Goal: Task Accomplishment & Management: Complete application form

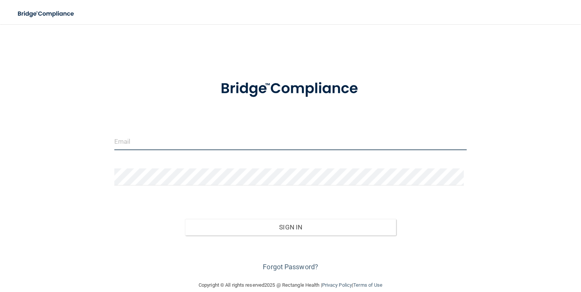
click at [162, 148] on input "email" at bounding box center [290, 141] width 352 height 17
type input "[PERSON_NAME][EMAIL_ADDRESS][DOMAIN_NAME]"
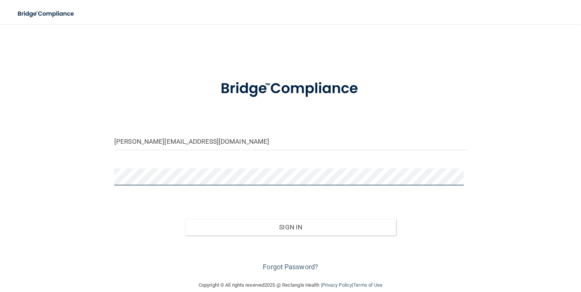
click at [185, 219] on button "Sign In" at bounding box center [290, 227] width 211 height 17
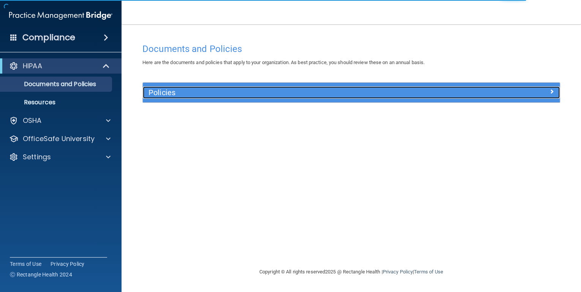
click at [211, 92] on h5 "Policies" at bounding box center [298, 92] width 301 height 8
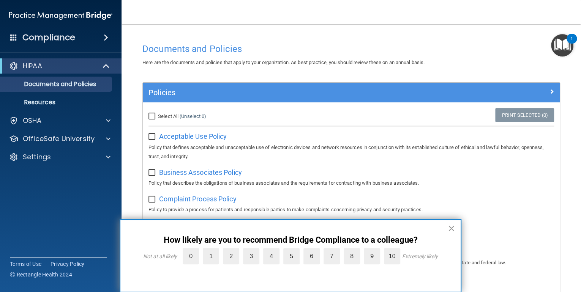
click at [449, 228] on button "×" at bounding box center [450, 228] width 7 height 12
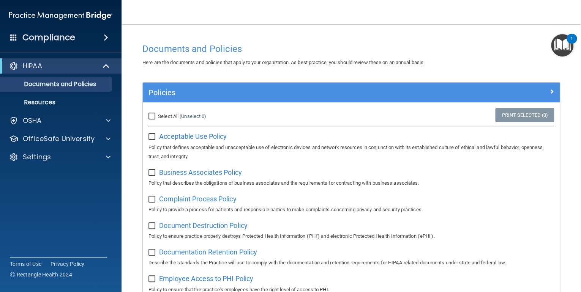
click at [45, 35] on h4 "Compliance" at bounding box center [48, 37] width 53 height 11
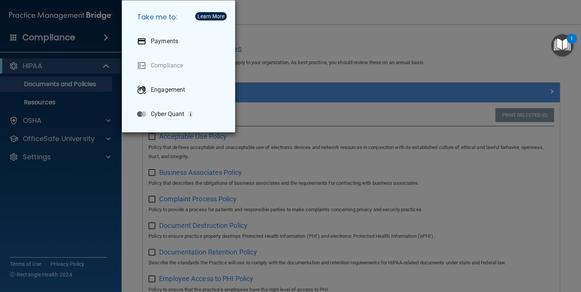
click at [45, 35] on div "Take me to: Payments Compliance Engagement Cyber Quant" at bounding box center [290, 146] width 581 height 292
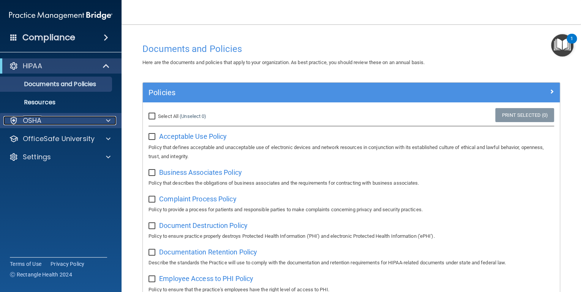
click at [43, 118] on div "OSHA" at bounding box center [50, 120] width 94 height 9
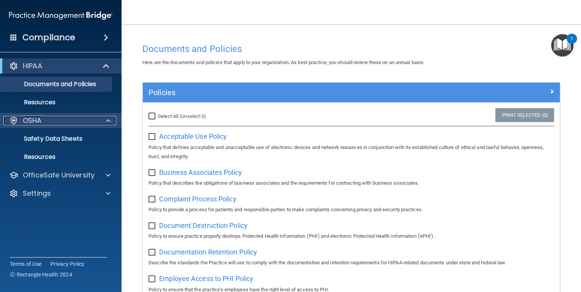
click at [79, 119] on div "OSHA" at bounding box center [50, 120] width 94 height 9
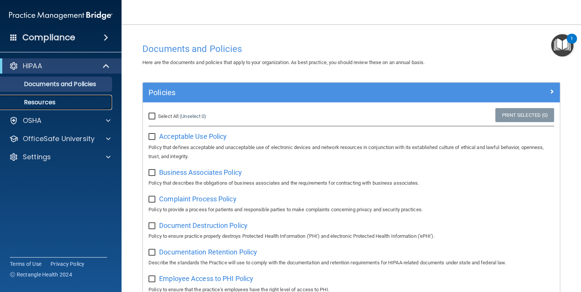
click at [67, 99] on p "Resources" at bounding box center [57, 103] width 104 height 8
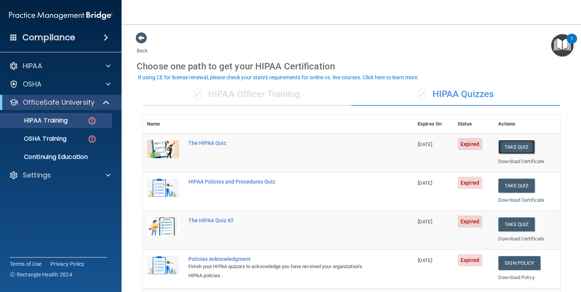
click at [507, 143] on button "Take Quiz" at bounding box center [516, 147] width 36 height 14
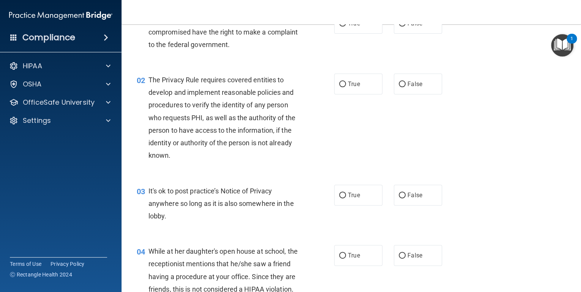
scroll to position [61, 0]
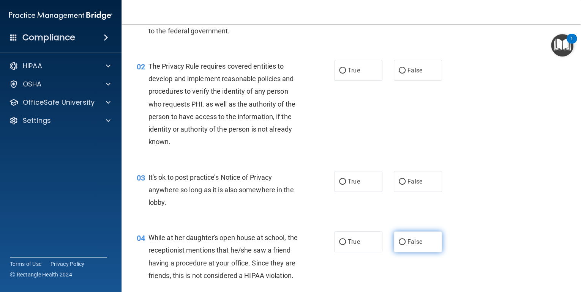
click at [408, 232] on label "False" at bounding box center [418, 241] width 48 height 21
click at [405, 239] on input "False" at bounding box center [401, 242] width 7 height 6
radio input "true"
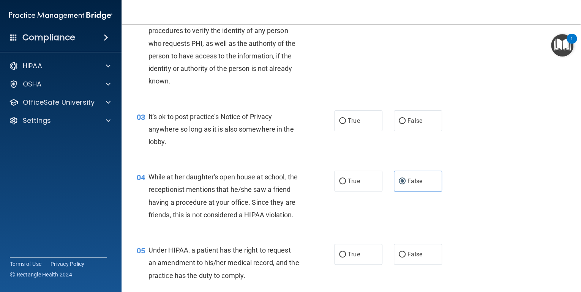
scroll to position [152, 0]
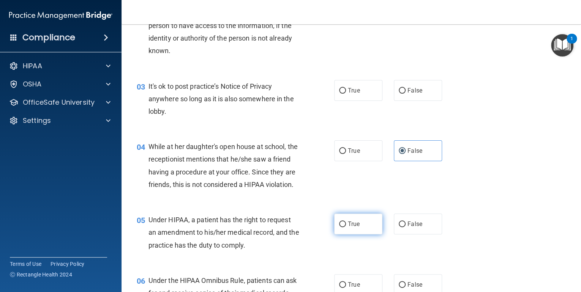
click at [334, 235] on label "True" at bounding box center [358, 224] width 48 height 21
click at [339, 227] on input "True" at bounding box center [342, 225] width 7 height 6
radio input "true"
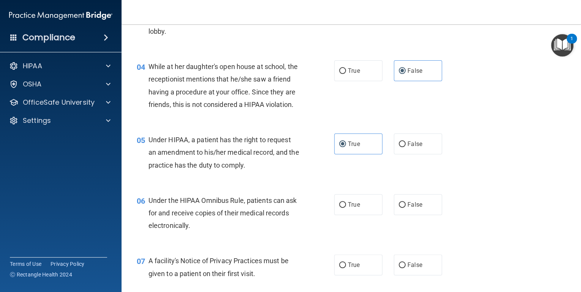
scroll to position [243, 0]
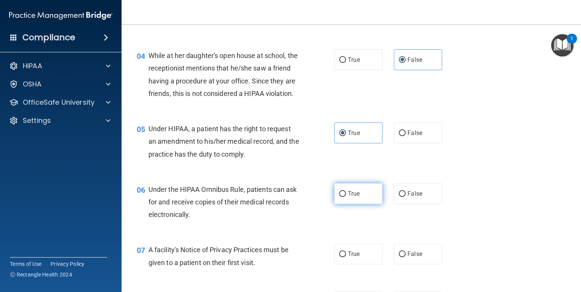
click at [351, 197] on span "True" at bounding box center [354, 193] width 12 height 7
click at [346, 197] on input "True" at bounding box center [342, 194] width 7 height 6
radio input "true"
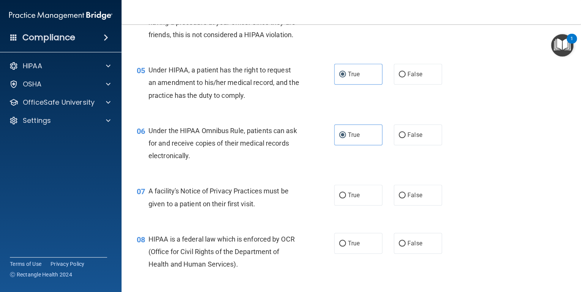
scroll to position [304, 0]
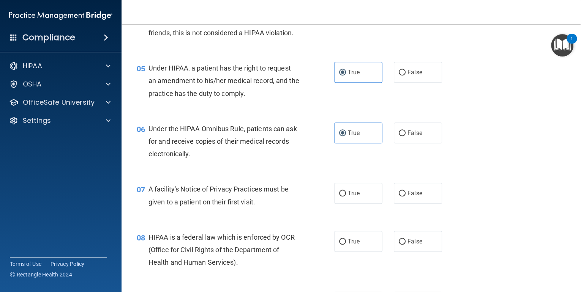
click at [329, 212] on div "07 A facility's Notice of Privacy Practices must be given to a patient on their…" at bounding box center [235, 197] width 220 height 29
click at [339, 197] on input "True" at bounding box center [342, 194] width 7 height 6
radio input "true"
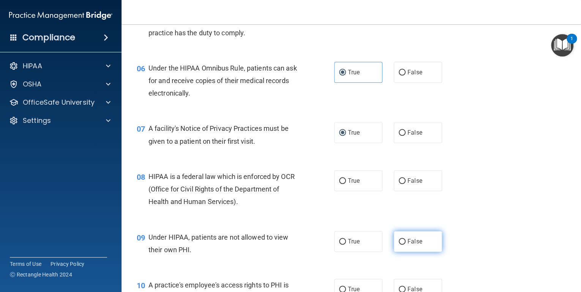
click at [423, 249] on label "False" at bounding box center [418, 241] width 48 height 21
click at [405, 245] on input "False" at bounding box center [401, 242] width 7 height 6
radio input "true"
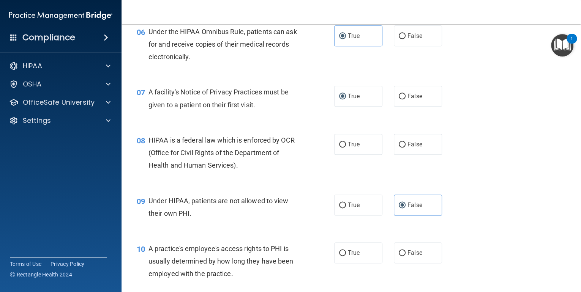
scroll to position [0, 0]
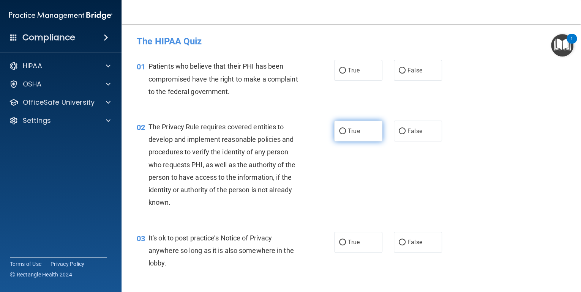
click at [335, 135] on label "True" at bounding box center [358, 131] width 48 height 21
click at [339, 134] on input "True" at bounding box center [342, 132] width 7 height 6
radio input "true"
drag, startPoint x: 363, startPoint y: 246, endPoint x: 350, endPoint y: 233, distance: 19.1
click at [363, 246] on label "True" at bounding box center [358, 242] width 48 height 21
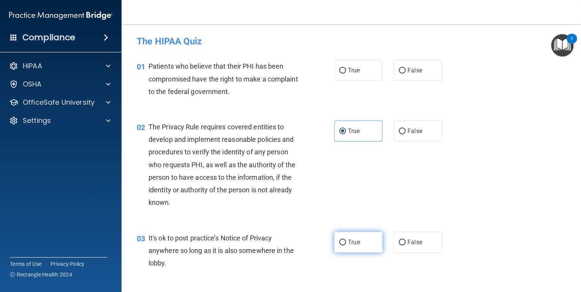
click at [346, 246] on input "True" at bounding box center [342, 243] width 7 height 6
radio input "true"
click at [323, 79] on div "01 Patients who believe that their PHI has been compromised have the right to m…" at bounding box center [235, 81] width 220 height 42
drag, startPoint x: 345, startPoint y: 62, endPoint x: 336, endPoint y: 67, distance: 9.7
click at [343, 63] on label "True" at bounding box center [358, 70] width 48 height 21
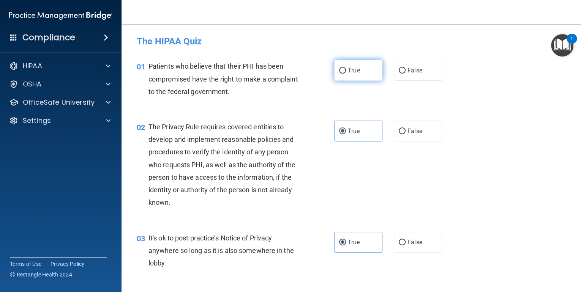
click at [343, 68] on input "True" at bounding box center [342, 71] width 7 height 6
radio input "true"
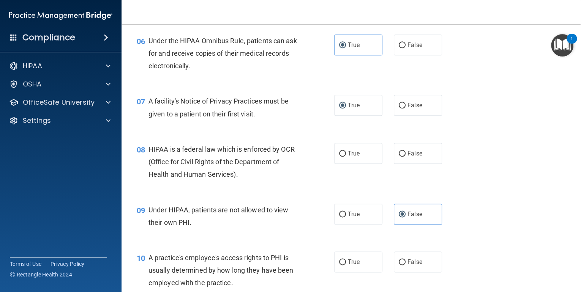
scroll to position [395, 0]
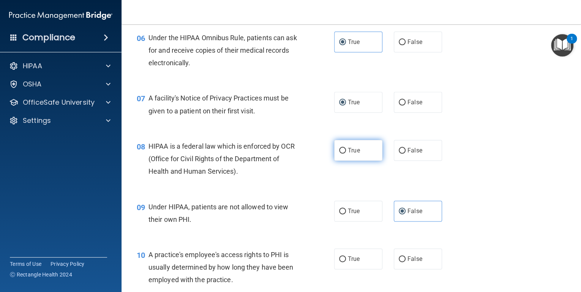
click at [339, 154] on input "True" at bounding box center [342, 151] width 7 height 6
radio input "true"
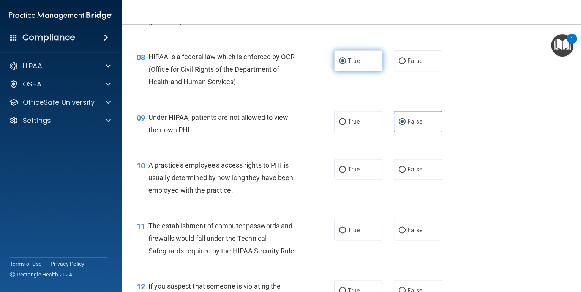
scroll to position [486, 0]
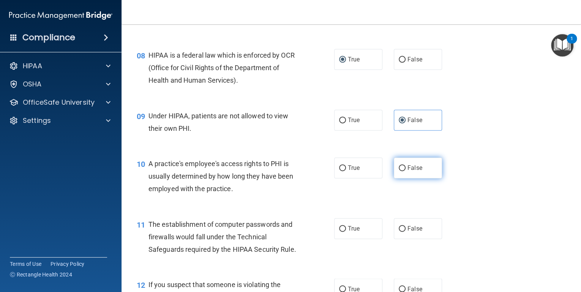
click at [394, 177] on label "False" at bounding box center [418, 167] width 48 height 21
click at [398, 171] on input "False" at bounding box center [401, 168] width 7 height 6
radio input "true"
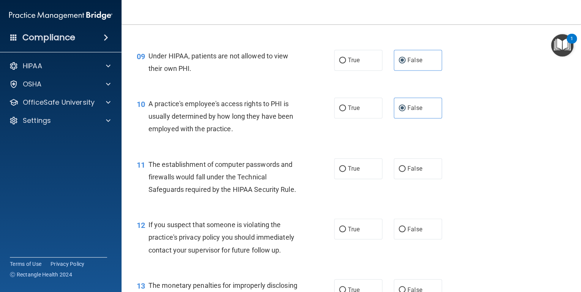
scroll to position [546, 0]
click at [338, 178] on label "True" at bounding box center [358, 167] width 48 height 21
click at [339, 171] on input "True" at bounding box center [342, 168] width 7 height 6
radio input "true"
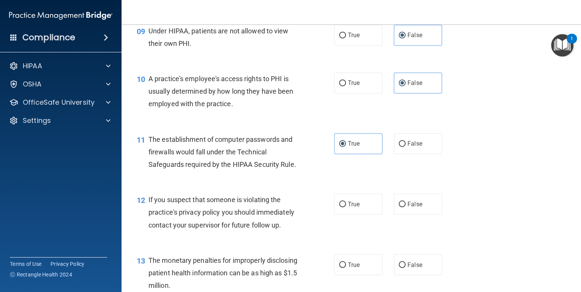
scroll to position [607, 0]
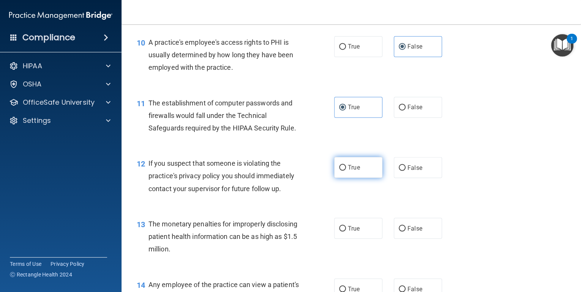
click at [339, 171] on input "True" at bounding box center [342, 168] width 7 height 6
radio input "true"
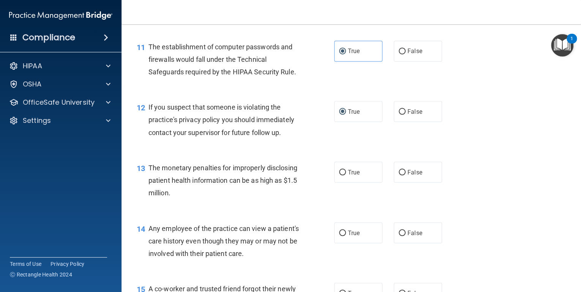
scroll to position [668, 0]
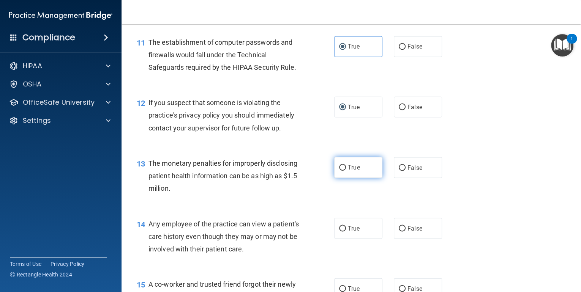
click at [334, 178] on label "True" at bounding box center [358, 167] width 48 height 21
click at [339, 171] on input "True" at bounding box center [342, 168] width 7 height 6
radio input "true"
click at [409, 232] on span "False" at bounding box center [414, 228] width 15 height 7
click at [405, 231] on input "False" at bounding box center [401, 229] width 7 height 6
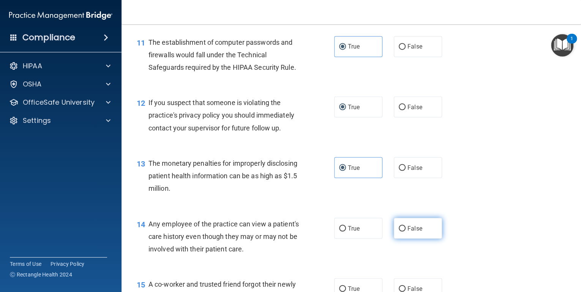
radio input "true"
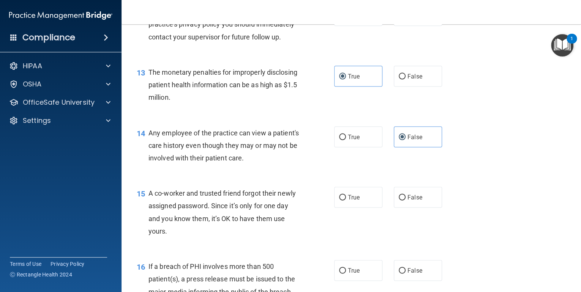
scroll to position [789, 0]
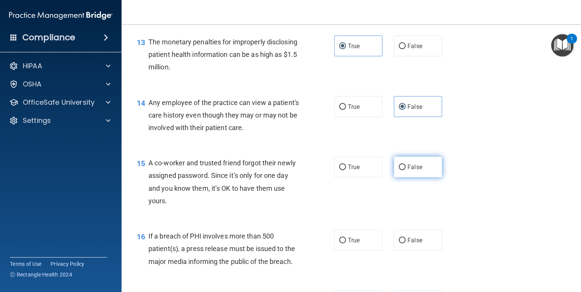
click at [405, 173] on label "False" at bounding box center [418, 167] width 48 height 21
click at [405, 170] on input "False" at bounding box center [401, 168] width 7 height 6
radio input "true"
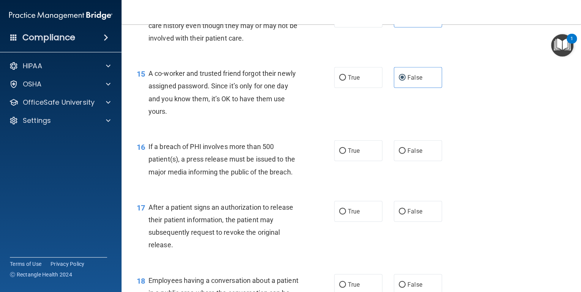
scroll to position [880, 0]
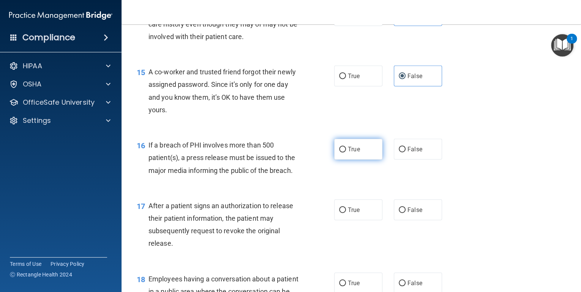
click at [339, 154] on label "True" at bounding box center [358, 149] width 48 height 21
click at [339, 153] on input "True" at bounding box center [342, 150] width 7 height 6
radio input "true"
click at [336, 214] on label "True" at bounding box center [358, 210] width 48 height 21
click at [339, 213] on input "True" at bounding box center [342, 211] width 7 height 6
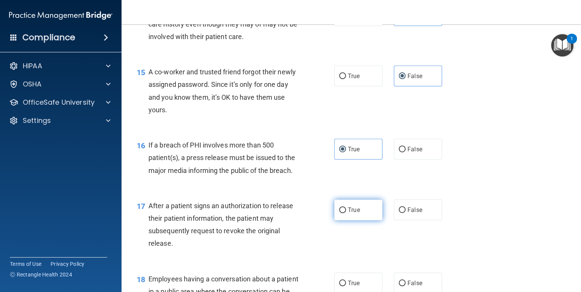
radio input "true"
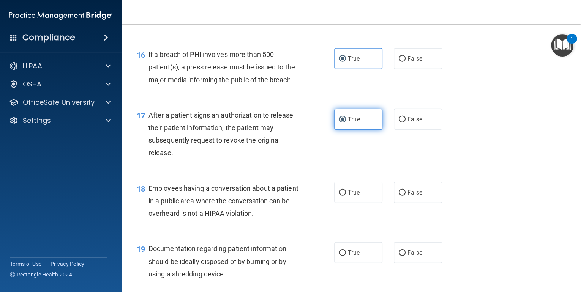
scroll to position [971, 0]
click at [396, 196] on label "False" at bounding box center [418, 192] width 48 height 21
click at [398, 195] on input "False" at bounding box center [401, 193] width 7 height 6
radio input "true"
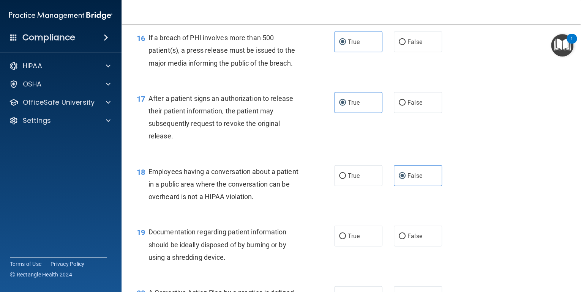
scroll to position [1032, 0]
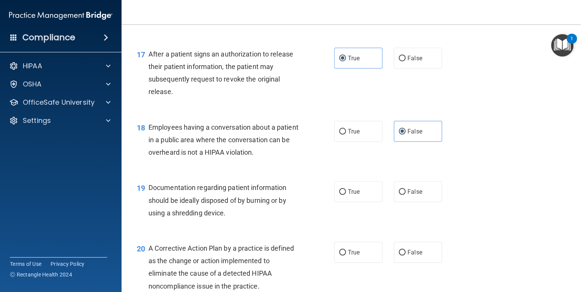
click at [331, 203] on div "19 Documentation regarding patient information should be ideally disposed of by…" at bounding box center [235, 202] width 220 height 42
click at [343, 202] on label "True" at bounding box center [358, 191] width 48 height 21
click at [343, 195] on input "True" at bounding box center [342, 192] width 7 height 6
radio input "true"
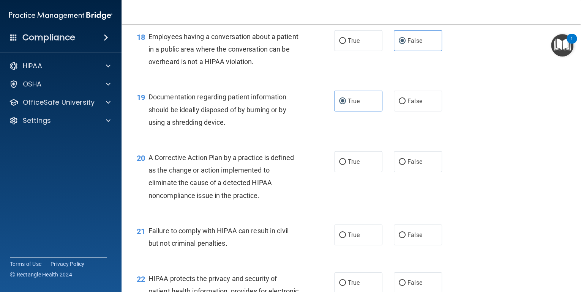
scroll to position [1123, 0]
click at [336, 238] on label "True" at bounding box center [358, 234] width 48 height 21
click at [339, 238] on input "True" at bounding box center [342, 235] width 7 height 6
radio input "true"
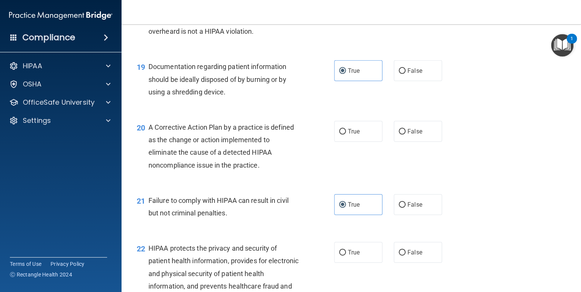
scroll to position [1245, 0]
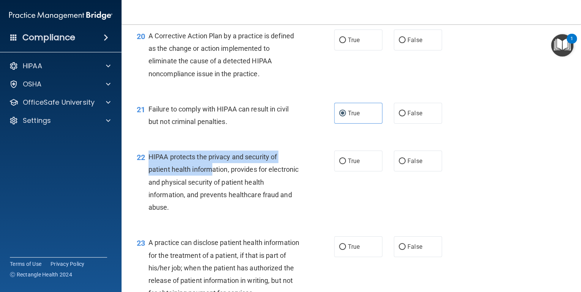
drag, startPoint x: 146, startPoint y: 169, endPoint x: 211, endPoint y: 188, distance: 68.3
click at [211, 188] on div "22 HIPAA protects the privacy and security of patient health information, provi…" at bounding box center [235, 184] width 220 height 67
drag, startPoint x: 211, startPoint y: 188, endPoint x: 157, endPoint y: 176, distance: 55.9
click at [157, 176] on div "HIPAA protects the privacy and security of patient health information, provides…" at bounding box center [226, 182] width 157 height 63
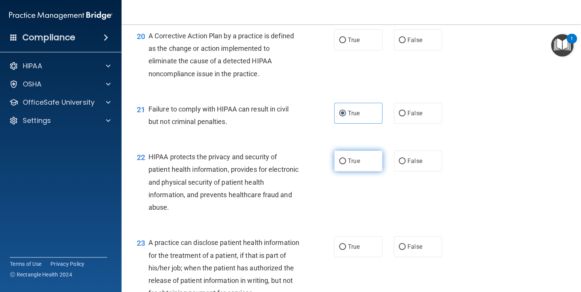
click at [364, 172] on label "True" at bounding box center [358, 161] width 48 height 21
click at [346, 164] on input "True" at bounding box center [342, 162] width 7 height 6
radio input "true"
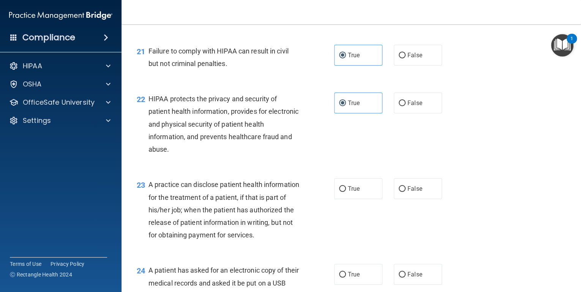
scroll to position [1305, 0]
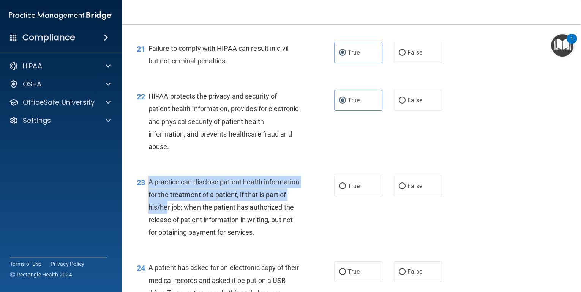
drag, startPoint x: 146, startPoint y: 193, endPoint x: 195, endPoint y: 220, distance: 55.7
click at [195, 220] on div "23 A practice can disclose patient health information for the treatment of a pa…" at bounding box center [235, 209] width 220 height 67
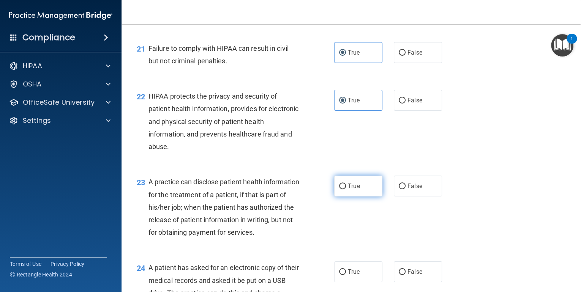
click at [352, 190] on span "True" at bounding box center [354, 186] width 12 height 7
click at [346, 189] on input "True" at bounding box center [342, 187] width 7 height 6
radio input "true"
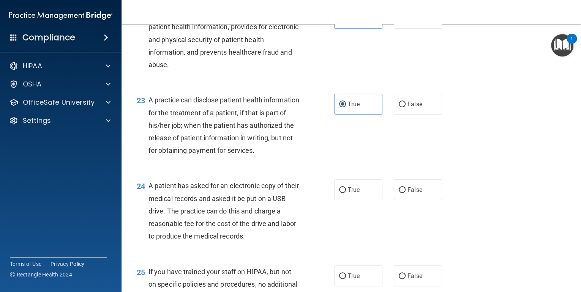
scroll to position [1396, 0]
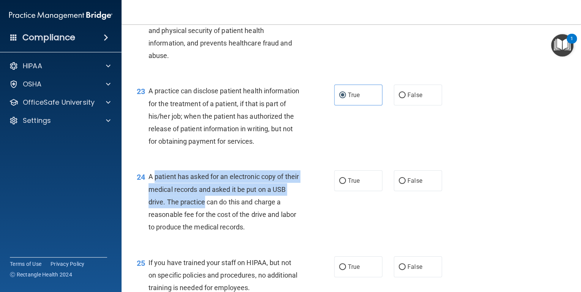
drag, startPoint x: 154, startPoint y: 202, endPoint x: 217, endPoint y: 222, distance: 66.5
click at [217, 222] on div "A patient has asked for an electronic copy of their medical records and asked i…" at bounding box center [226, 201] width 157 height 63
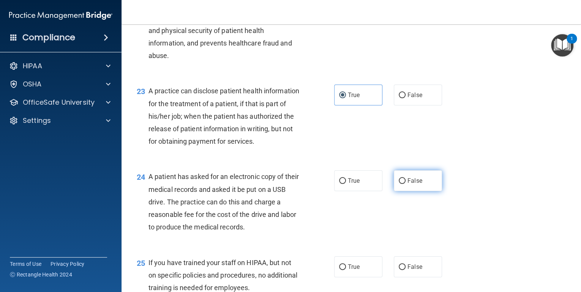
click at [416, 191] on label "False" at bounding box center [418, 180] width 48 height 21
click at [405, 184] on input "False" at bounding box center [401, 181] width 7 height 6
radio input "true"
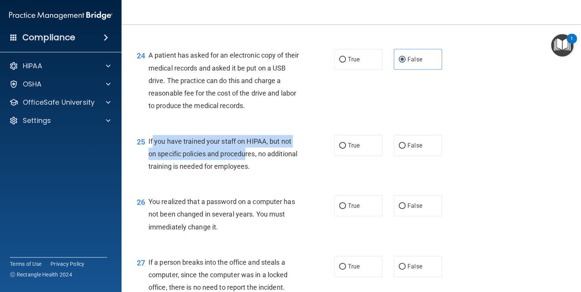
drag, startPoint x: 153, startPoint y: 165, endPoint x: 246, endPoint y: 175, distance: 93.0
click at [246, 173] on div "If you have trained your staff on HIPAA, but not on specific policies and proce…" at bounding box center [226, 154] width 157 height 38
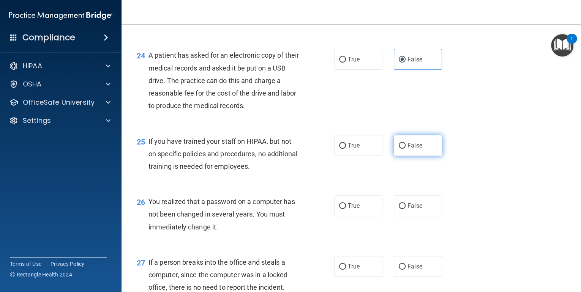
click at [430, 156] on label "False" at bounding box center [418, 145] width 48 height 21
click at [405, 149] on input "False" at bounding box center [401, 146] width 7 height 6
radio input "true"
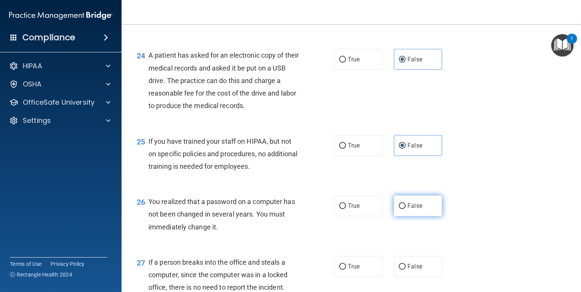
click at [409, 216] on label "False" at bounding box center [418, 205] width 48 height 21
click at [405, 209] on input "False" at bounding box center [401, 206] width 7 height 6
radio input "true"
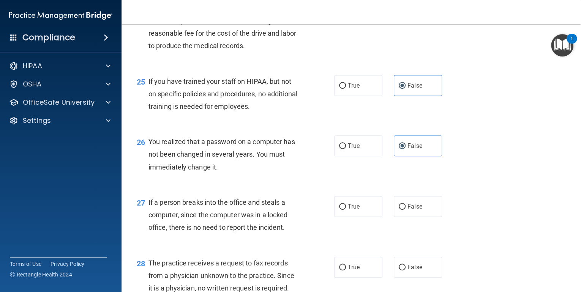
scroll to position [1579, 0]
click at [407, 209] on span "False" at bounding box center [414, 205] width 15 height 7
click at [405, 209] on input "False" at bounding box center [401, 206] width 7 height 6
radio input "true"
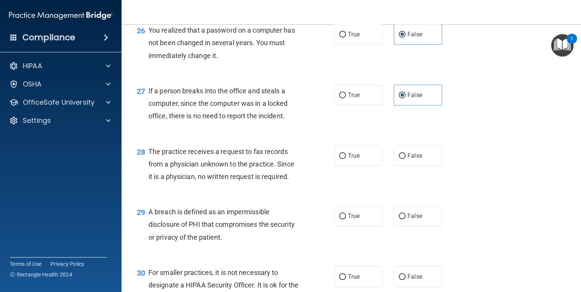
scroll to position [1700, 0]
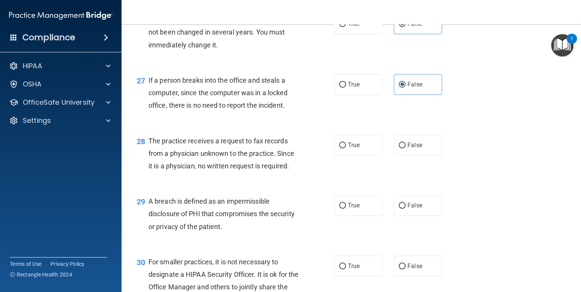
click at [341, 218] on div "29 A breach is defined as an impermissible disclosure of PHI that compromises t…" at bounding box center [351, 216] width 440 height 61
click at [343, 216] on label "True" at bounding box center [358, 205] width 48 height 21
click at [343, 209] on input "True" at bounding box center [342, 206] width 7 height 6
radio input "true"
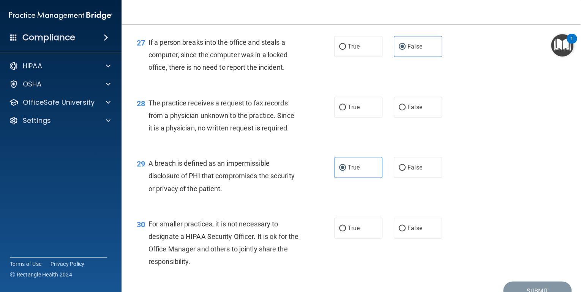
scroll to position [1761, 0]
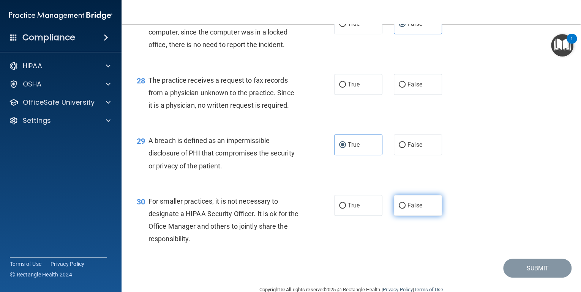
click at [428, 216] on label "False" at bounding box center [418, 205] width 48 height 21
click at [405, 209] on input "False" at bounding box center [401, 206] width 7 height 6
radio input "true"
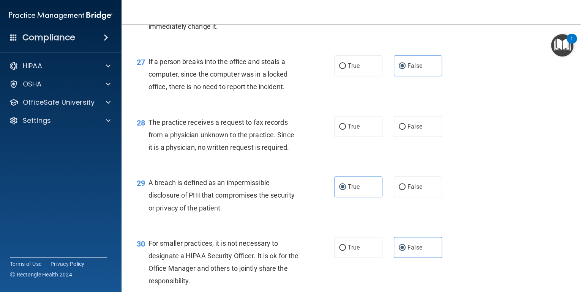
scroll to position [1670, 0]
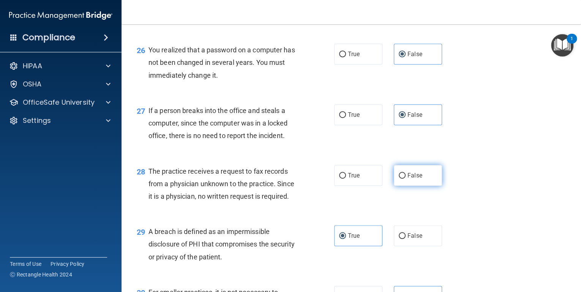
click at [398, 186] on label "False" at bounding box center [418, 175] width 48 height 21
click at [398, 179] on input "False" at bounding box center [401, 176] width 7 height 6
radio input "true"
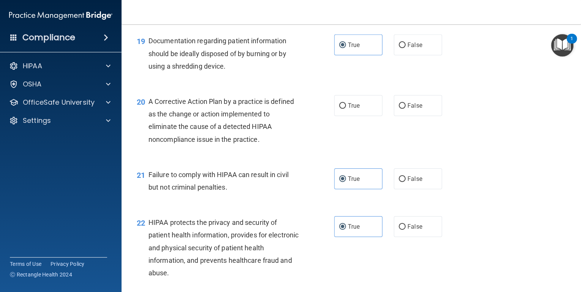
scroll to position [1134, 0]
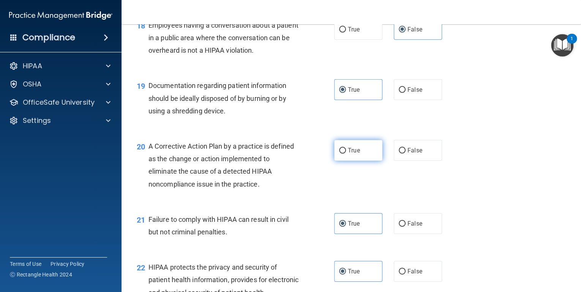
drag, startPoint x: 379, startPoint y: 177, endPoint x: 370, endPoint y: 172, distance: 10.7
click at [376, 175] on div "20 A Corrective Action Plan by a practice is defined as the change or action im…" at bounding box center [351, 167] width 440 height 73
click at [348, 154] on span "True" at bounding box center [354, 150] width 12 height 7
click at [346, 154] on input "True" at bounding box center [342, 151] width 7 height 6
radio input "true"
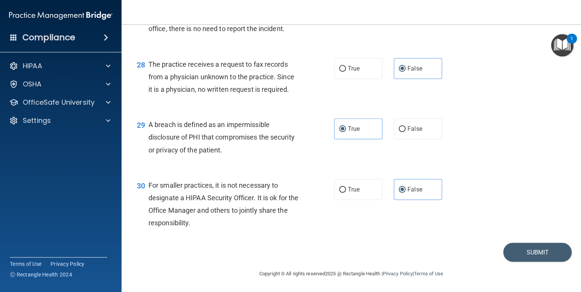
scroll to position [1802, 0]
click at [529, 252] on button "Submit" at bounding box center [537, 252] width 68 height 19
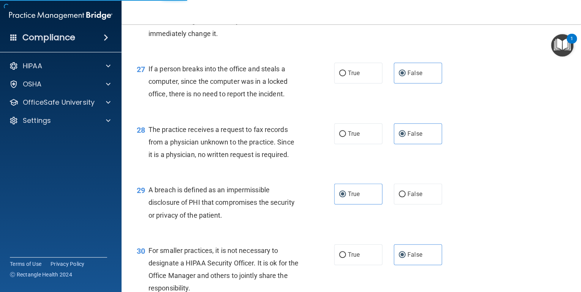
scroll to position [1711, 0]
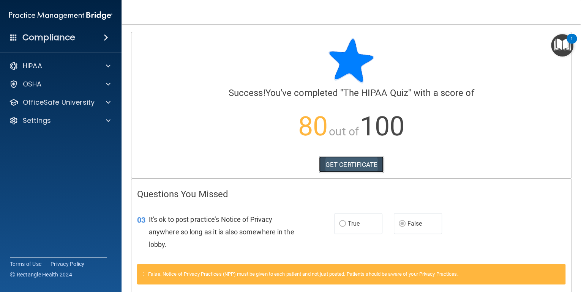
click at [348, 166] on link "GET CERTIFICATE" at bounding box center [351, 164] width 65 height 17
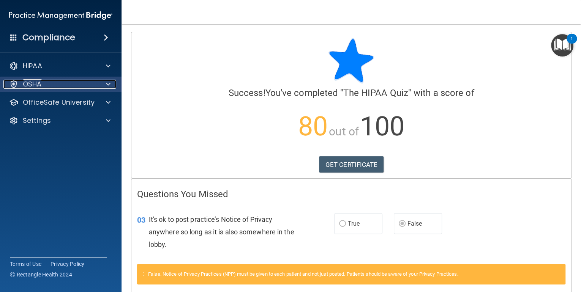
click at [59, 82] on div "OSHA" at bounding box center [50, 84] width 94 height 9
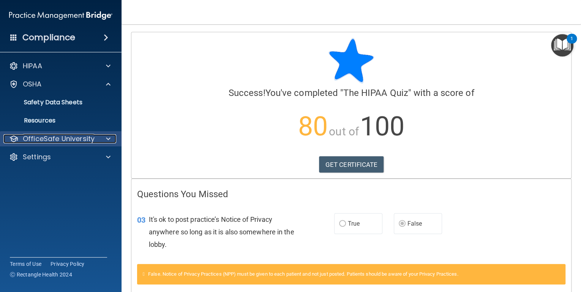
click at [56, 138] on p "OfficeSafe University" at bounding box center [59, 138] width 72 height 9
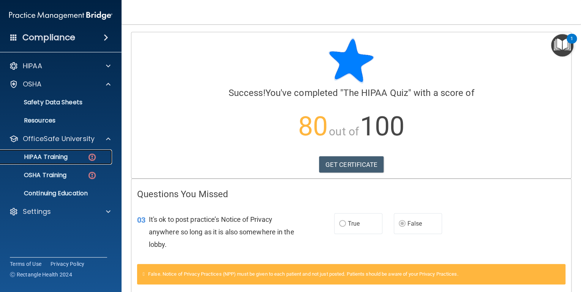
click at [58, 159] on p "HIPAA Training" at bounding box center [36, 157] width 63 height 8
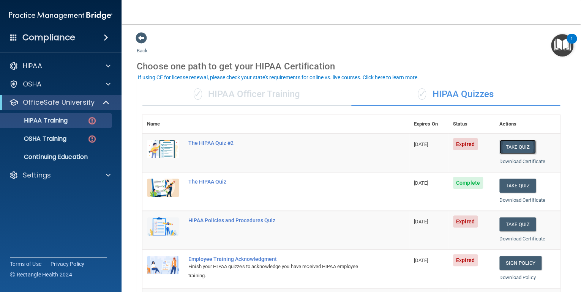
click at [514, 144] on button "Take Quiz" at bounding box center [517, 147] width 36 height 14
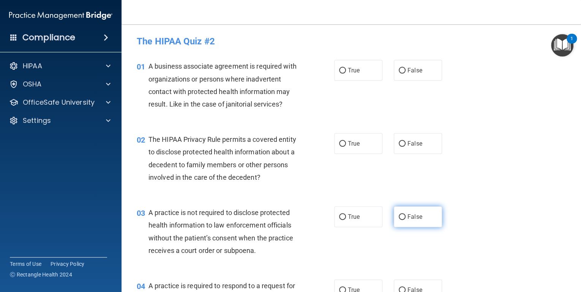
click at [408, 213] on span "False" at bounding box center [414, 216] width 15 height 7
click at [405, 214] on input "False" at bounding box center [401, 217] width 7 height 6
radio input "true"
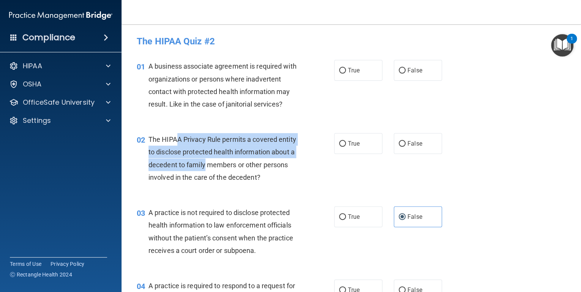
drag, startPoint x: 177, startPoint y: 140, endPoint x: 204, endPoint y: 169, distance: 40.0
click at [204, 169] on div "The HIPAA Privacy Rule permits a covered entity to disclose protected health in…" at bounding box center [226, 158] width 157 height 50
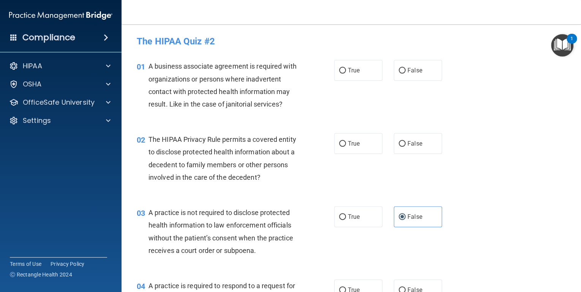
click at [298, 176] on div "The HIPAA Privacy Rule permits a covered entity to disclose protected health in…" at bounding box center [226, 158] width 157 height 50
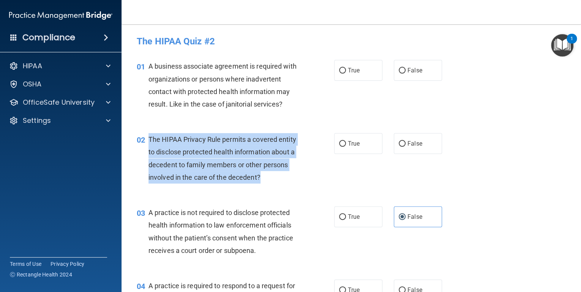
drag, startPoint x: 269, startPoint y: 184, endPoint x: 148, endPoint y: 141, distance: 127.9
click at [148, 141] on div "02 The HIPAA Privacy Rule permits a covered entity to disclose protected health…" at bounding box center [235, 160] width 220 height 54
copy span "The HIPAA Privacy Rule permits a covered entity to disclose protected health in…"
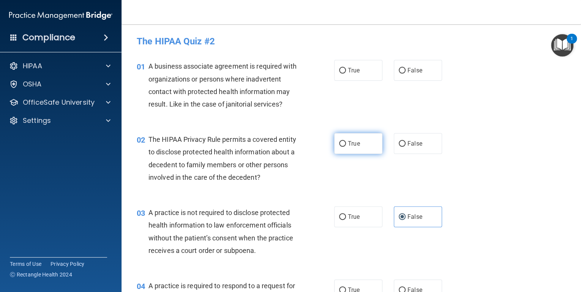
click at [358, 139] on label "True" at bounding box center [358, 143] width 48 height 21
click at [346, 141] on input "True" at bounding box center [342, 144] width 7 height 6
radio input "true"
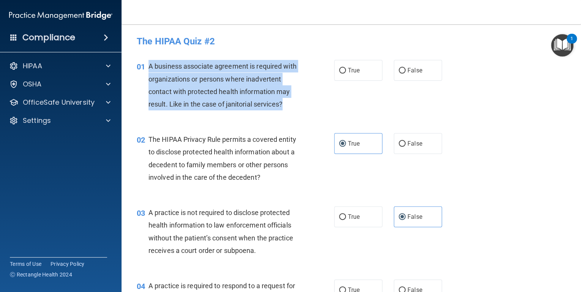
drag, startPoint x: 295, startPoint y: 106, endPoint x: 145, endPoint y: 68, distance: 154.5
click at [145, 68] on div "01 A business associate agreement is required with organizations or persons whe…" at bounding box center [235, 87] width 220 height 54
copy div "A business associate agreement is required with organizations or persons where …"
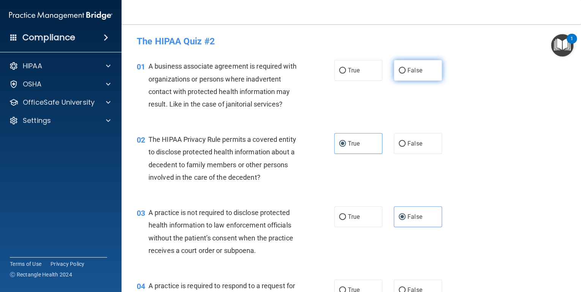
click at [405, 63] on label "False" at bounding box center [418, 70] width 48 height 21
click at [405, 68] on input "False" at bounding box center [401, 71] width 7 height 6
radio input "true"
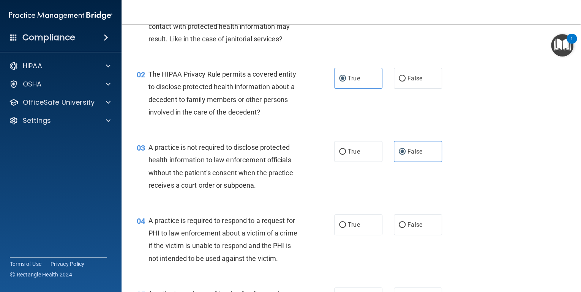
scroll to position [91, 0]
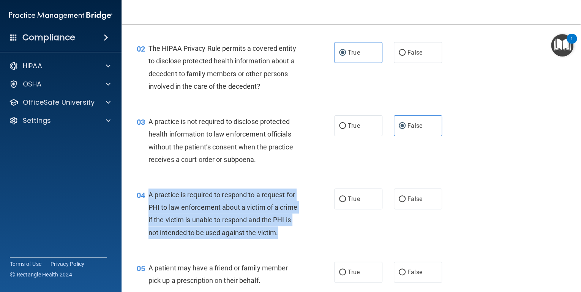
drag, startPoint x: 184, startPoint y: 249, endPoint x: 147, endPoint y: 194, distance: 66.3
click at [147, 194] on div "04 A practice is required to respond to a request for PHI to law enforcement ab…" at bounding box center [235, 216] width 220 height 54
copy div "A practice is required to respond to a request for PHI to law enforcement about…"
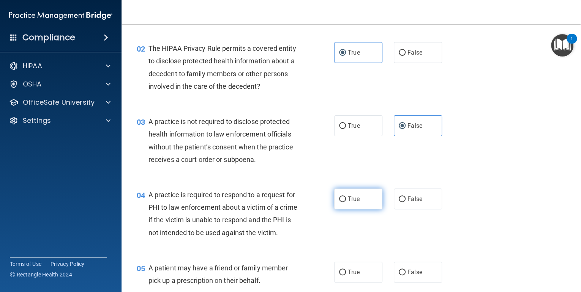
drag, startPoint x: 351, startPoint y: 196, endPoint x: 342, endPoint y: 192, distance: 10.2
click at [351, 196] on span "True" at bounding box center [354, 198] width 12 height 7
click at [346, 197] on input "True" at bounding box center [342, 200] width 7 height 6
radio input "true"
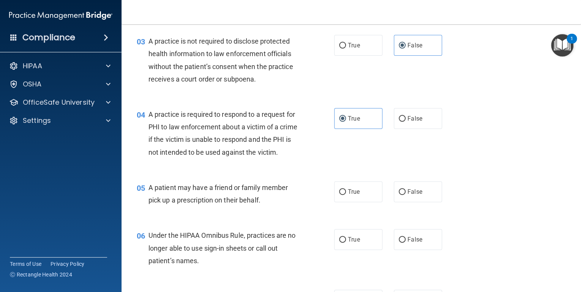
scroll to position [213, 0]
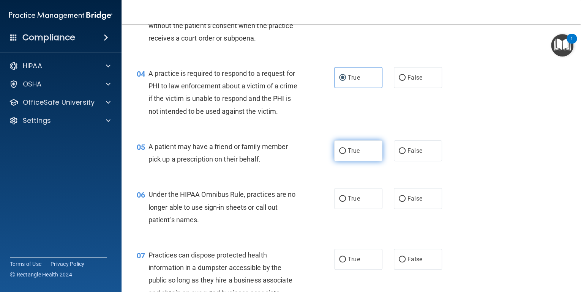
click at [379, 161] on label "True" at bounding box center [358, 150] width 48 height 21
click at [346, 154] on input "True" at bounding box center [342, 151] width 7 height 6
radio input "true"
click at [343, 202] on input "True" at bounding box center [342, 199] width 7 height 6
radio input "true"
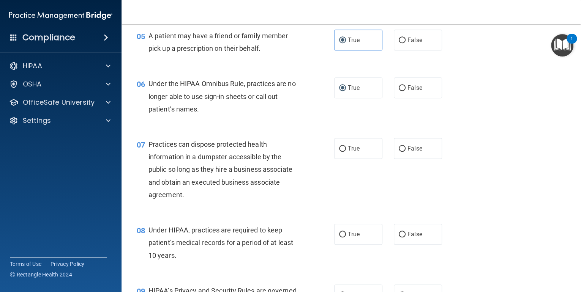
scroll to position [334, 0]
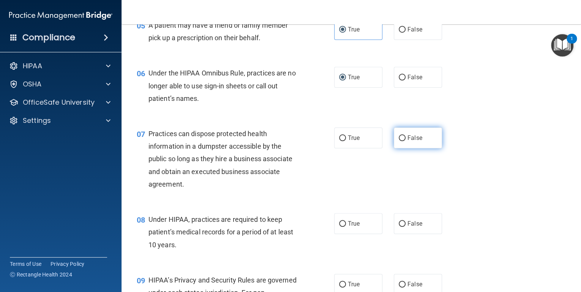
click at [409, 142] on span "False" at bounding box center [414, 137] width 15 height 7
click at [405, 141] on input "False" at bounding box center [401, 138] width 7 height 6
radio input "true"
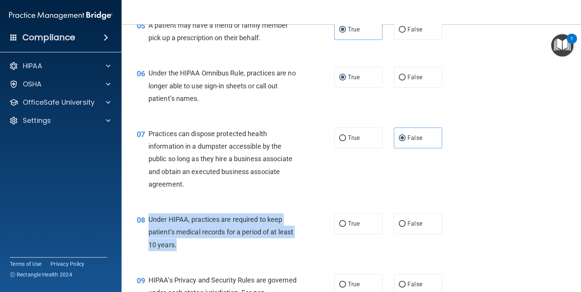
drag, startPoint x: 180, startPoint y: 262, endPoint x: 146, endPoint y: 230, distance: 47.0
click at [146, 230] on div "08 Under HIPAA, practices are required to keep patient’s medical records for a …" at bounding box center [235, 234] width 220 height 42
drag, startPoint x: 146, startPoint y: 230, endPoint x: 150, endPoint y: 229, distance: 3.8
copy div "Under HIPAA, practices are required to keep patient’s medical records for a per…"
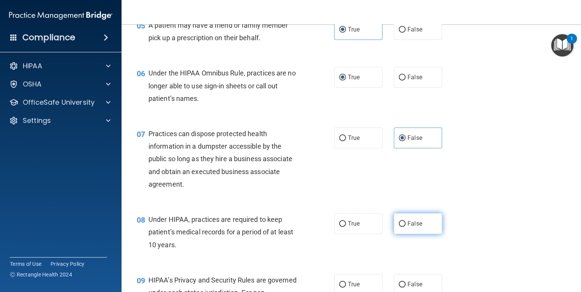
click at [429, 234] on label "False" at bounding box center [418, 223] width 48 height 21
click at [405, 227] on input "False" at bounding box center [401, 224] width 7 height 6
radio input "true"
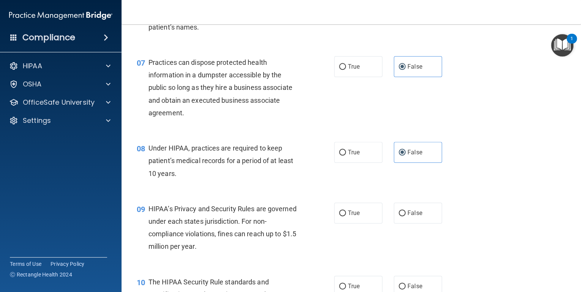
scroll to position [425, 0]
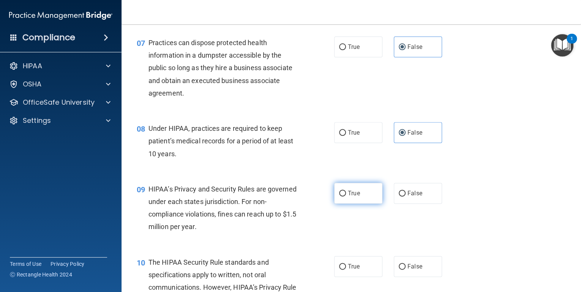
click at [349, 204] on label "True" at bounding box center [358, 193] width 48 height 21
click at [346, 197] on input "True" at bounding box center [342, 194] width 7 height 6
radio input "true"
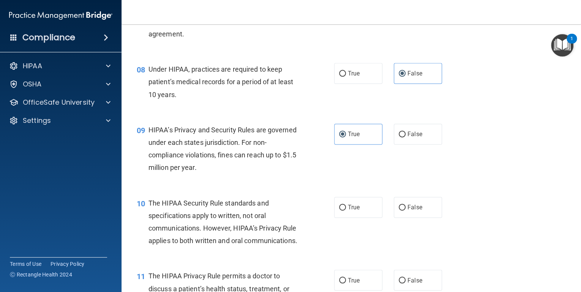
scroll to position [486, 0]
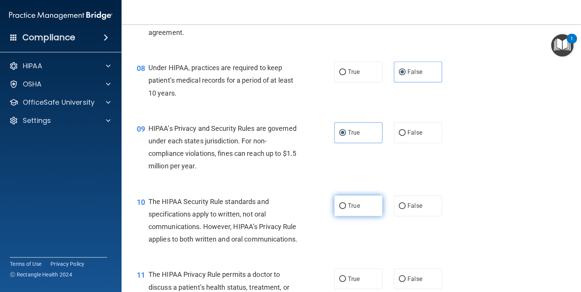
click at [344, 216] on label "True" at bounding box center [358, 205] width 48 height 21
click at [344, 209] on input "True" at bounding box center [342, 206] width 7 height 6
radio input "true"
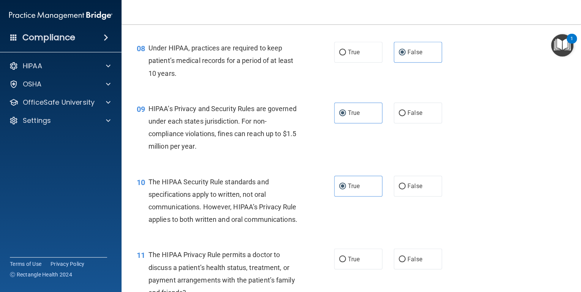
scroll to position [516, 0]
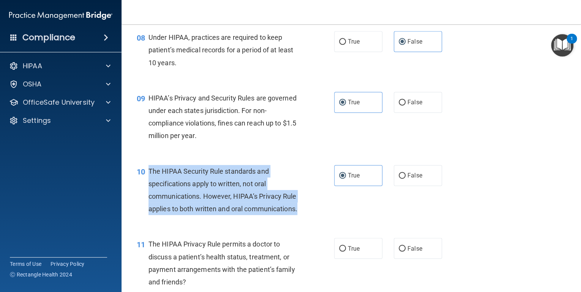
drag, startPoint x: 226, startPoint y: 242, endPoint x: 150, endPoint y: 183, distance: 96.9
click at [150, 183] on div "10 The HIPAA Security Rule standards and specifications apply to written, not o…" at bounding box center [235, 192] width 220 height 54
copy span "The HIPAA Security Rule standards and specifications apply to written, not oral…"
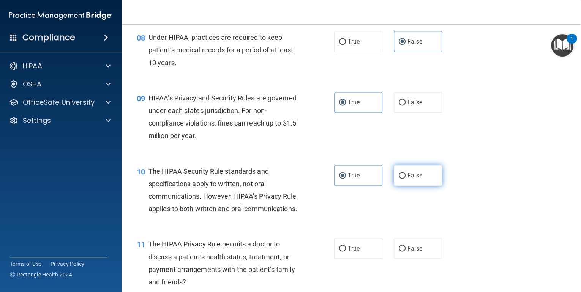
click at [401, 182] on label "False" at bounding box center [418, 175] width 48 height 21
click at [401, 179] on input "False" at bounding box center [401, 176] width 7 height 6
radio input "true"
radio input "false"
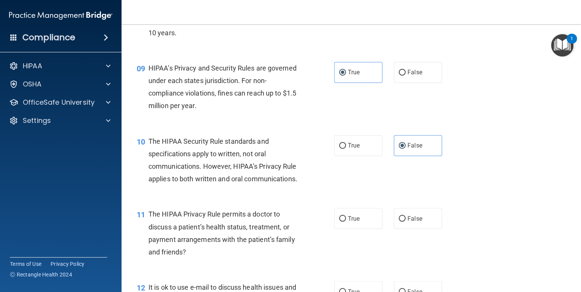
scroll to position [546, 0]
click at [410, 222] on span "False" at bounding box center [414, 217] width 15 height 7
click at [405, 221] on input "False" at bounding box center [401, 219] width 7 height 6
radio input "true"
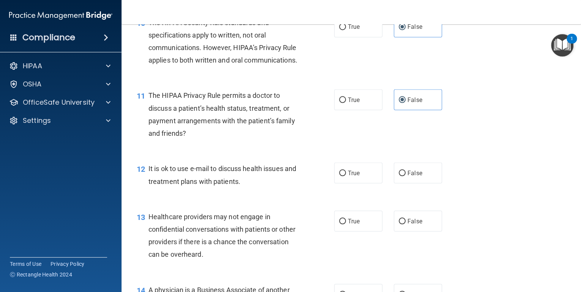
scroll to position [668, 0]
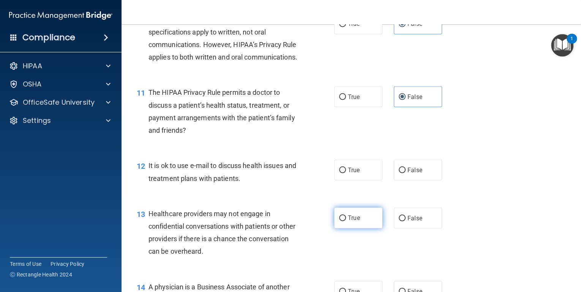
click at [342, 228] on label "True" at bounding box center [358, 218] width 48 height 21
click at [342, 221] on input "True" at bounding box center [342, 219] width 7 height 6
radio input "true"
click at [360, 180] on label "True" at bounding box center [358, 169] width 48 height 21
click at [346, 173] on input "True" at bounding box center [342, 170] width 7 height 6
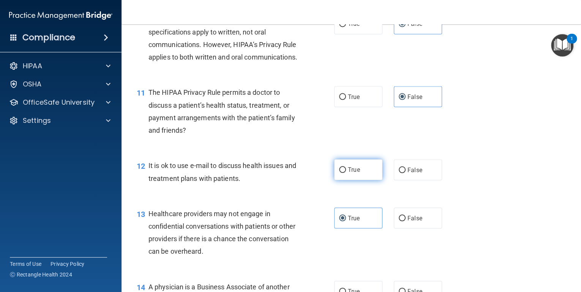
radio input "true"
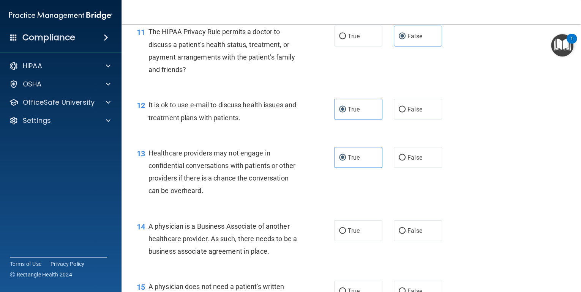
scroll to position [729, 0]
click at [422, 120] on label "False" at bounding box center [418, 109] width 48 height 21
click at [405, 112] on input "False" at bounding box center [401, 110] width 7 height 6
radio input "true"
radio input "false"
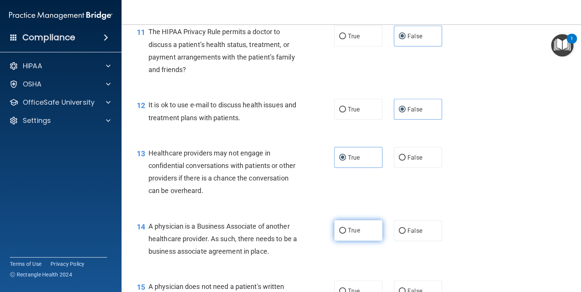
click at [349, 241] on label "True" at bounding box center [358, 230] width 48 height 21
click at [346, 234] on input "True" at bounding box center [342, 231] width 7 height 6
radio input "true"
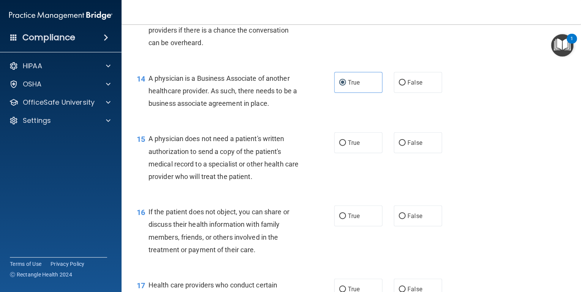
scroll to position [880, 0]
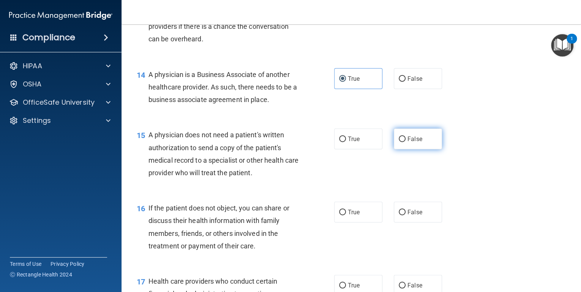
click at [398, 142] on input "False" at bounding box center [401, 140] width 7 height 6
radio input "true"
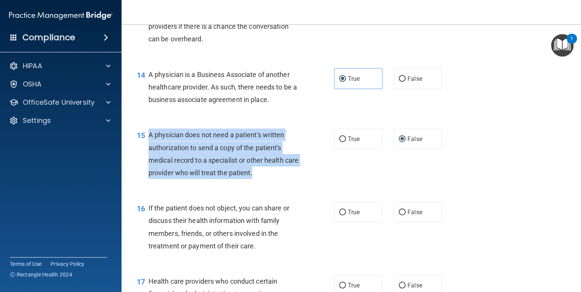
drag, startPoint x: 232, startPoint y: 180, endPoint x: 148, endPoint y: 158, distance: 86.3
click at [148, 158] on div "A physician does not need a patient's written authorization to send a copy of t…" at bounding box center [226, 154] width 157 height 50
copy span "A physician does not need a patient's written authorization to send a copy of t…"
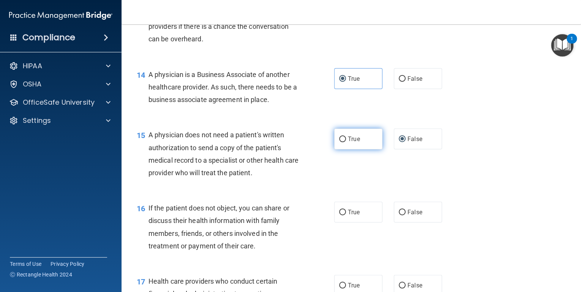
click at [348, 150] on label "True" at bounding box center [358, 139] width 48 height 21
click at [346, 142] on input "True" at bounding box center [342, 140] width 7 height 6
radio input "true"
radio input "false"
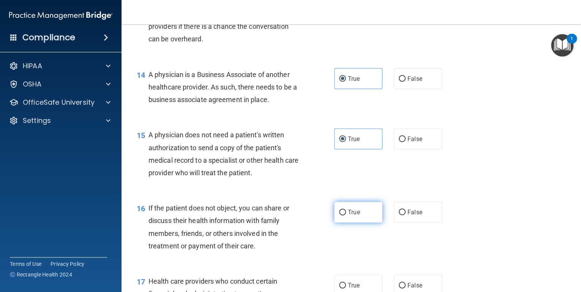
click at [339, 223] on label "True" at bounding box center [358, 212] width 48 height 21
click at [339, 216] on input "True" at bounding box center [342, 213] width 7 height 6
radio input "true"
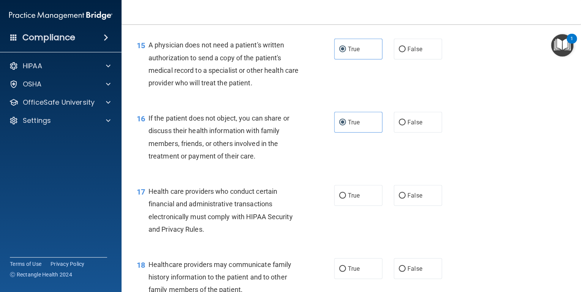
scroll to position [971, 0]
click at [350, 198] on span "True" at bounding box center [354, 194] width 12 height 7
click at [346, 198] on input "True" at bounding box center [342, 195] width 7 height 6
radio input "true"
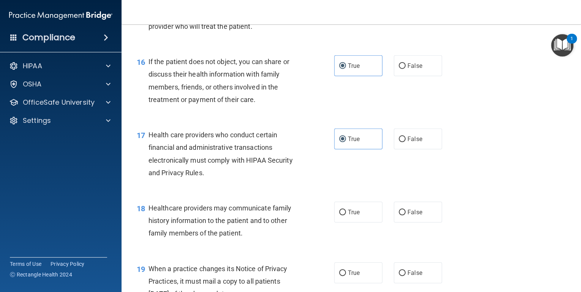
scroll to position [1032, 0]
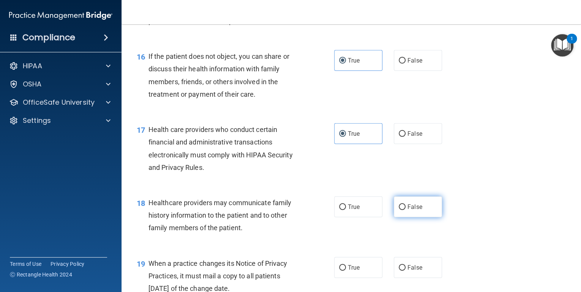
click at [407, 211] on span "False" at bounding box center [414, 206] width 15 height 7
click at [405, 210] on input "False" at bounding box center [401, 208] width 7 height 6
radio input "true"
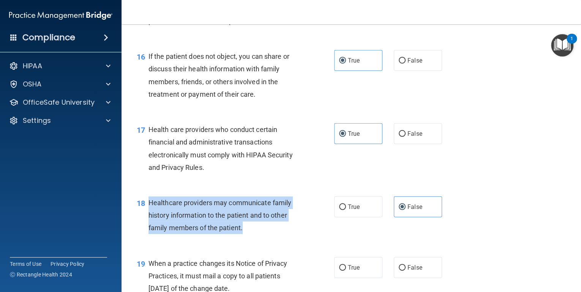
drag, startPoint x: 250, startPoint y: 250, endPoint x: 149, endPoint y: 226, distance: 104.2
click at [149, 226] on div "Healthcare providers may communicate family history information to the patient …" at bounding box center [226, 216] width 157 height 38
drag, startPoint x: 149, startPoint y: 226, endPoint x: 165, endPoint y: 240, distance: 21.0
copy span "Healthcare providers may communicate family history information to the patient …"
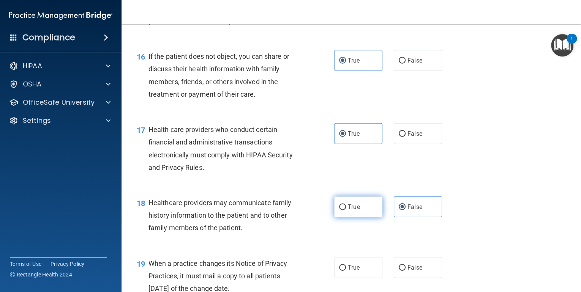
click at [348, 211] on span "True" at bounding box center [354, 206] width 12 height 7
click at [346, 210] on input "True" at bounding box center [342, 208] width 7 height 6
radio input "true"
radio input "false"
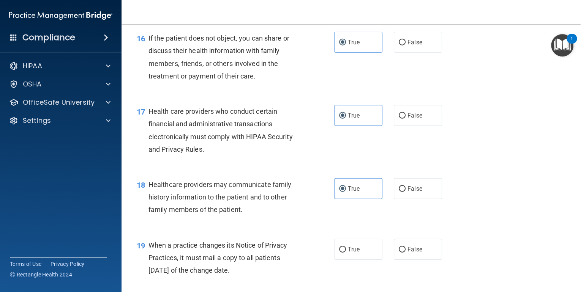
scroll to position [1154, 0]
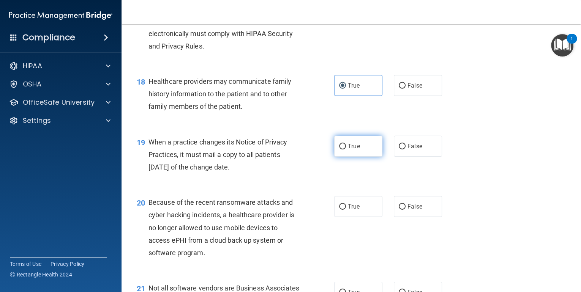
click at [355, 150] on span "True" at bounding box center [354, 146] width 12 height 7
click at [346, 150] on input "True" at bounding box center [342, 147] width 7 height 6
radio input "true"
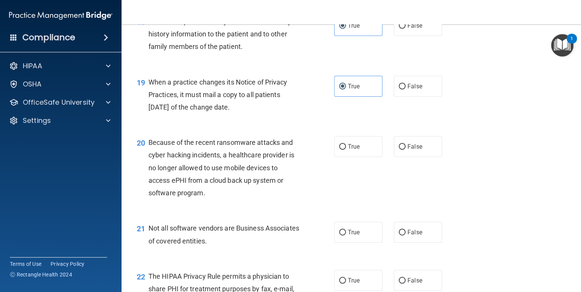
scroll to position [1214, 0]
click at [335, 156] on label "True" at bounding box center [358, 145] width 48 height 21
click at [339, 149] on input "True" at bounding box center [342, 146] width 7 height 6
radio input "true"
click at [340, 235] on input "True" at bounding box center [342, 232] width 7 height 6
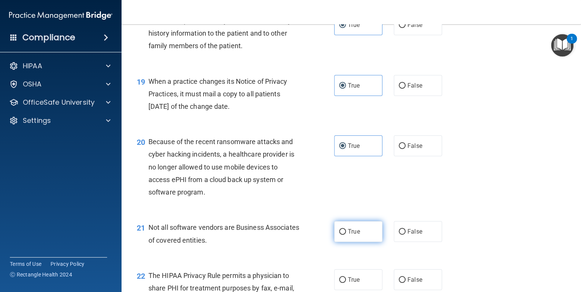
radio input "true"
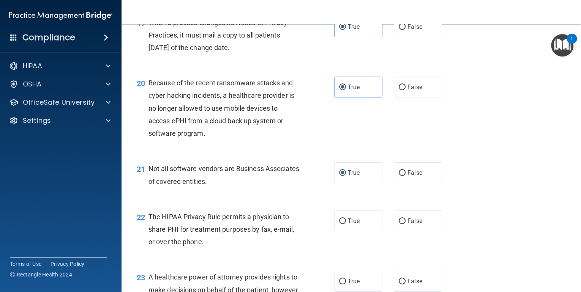
scroll to position [1275, 0]
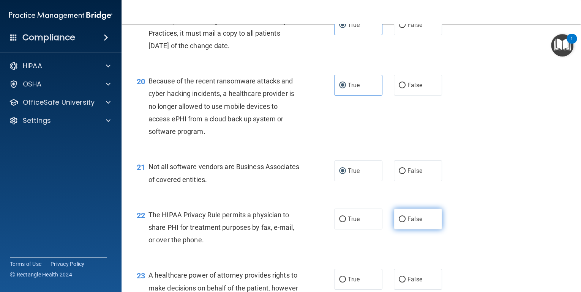
click at [404, 230] on label "False" at bounding box center [418, 219] width 48 height 21
click at [404, 222] on input "False" at bounding box center [401, 220] width 7 height 6
radio input "true"
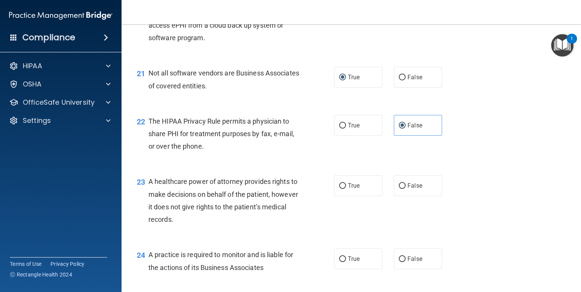
scroll to position [1427, 0]
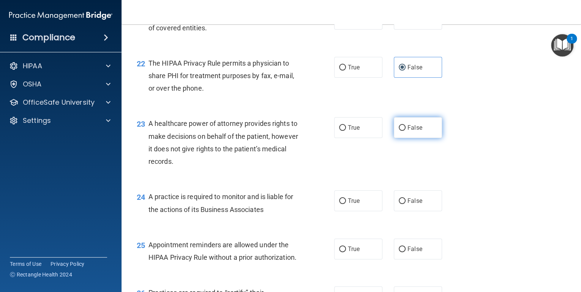
click at [435, 138] on label "False" at bounding box center [418, 127] width 48 height 21
click at [405, 131] on input "False" at bounding box center [401, 128] width 7 height 6
radio input "true"
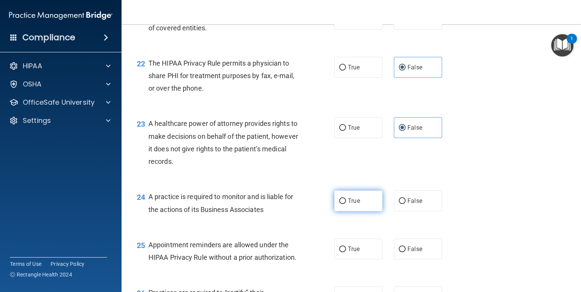
click at [335, 211] on label "True" at bounding box center [358, 200] width 48 height 21
click at [339, 204] on input "True" at bounding box center [342, 201] width 7 height 6
radio input "true"
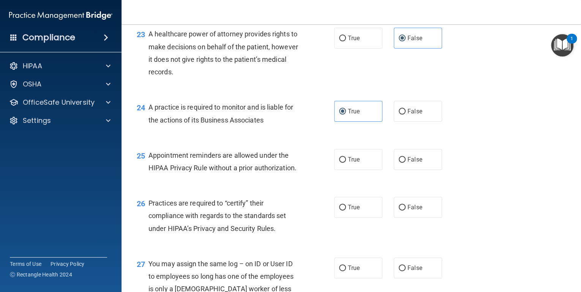
scroll to position [1518, 0]
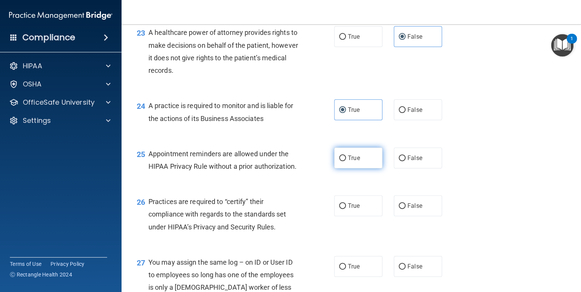
click at [334, 168] on label "True" at bounding box center [358, 158] width 48 height 21
click at [339, 161] on input "True" at bounding box center [342, 159] width 7 height 6
radio input "true"
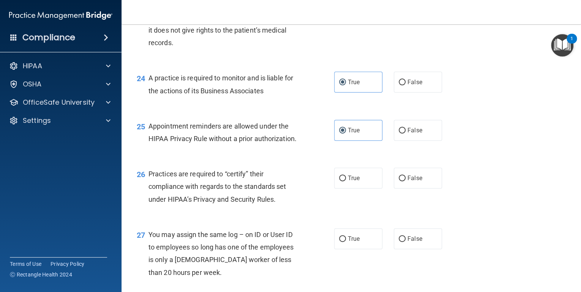
scroll to position [1579, 0]
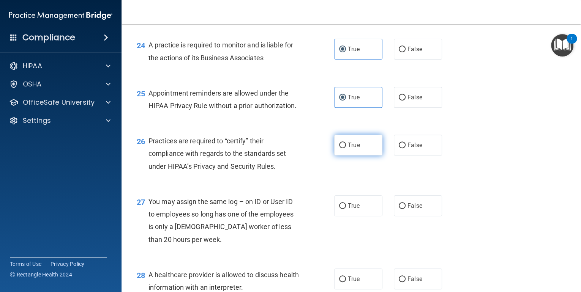
click at [351, 156] on label "True" at bounding box center [358, 145] width 48 height 21
click at [346, 148] on input "True" at bounding box center [342, 146] width 7 height 6
radio input "true"
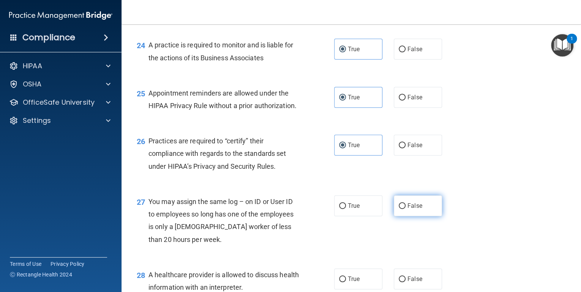
click at [417, 209] on span "False" at bounding box center [414, 205] width 15 height 7
click at [405, 209] on input "False" at bounding box center [401, 206] width 7 height 6
radio input "true"
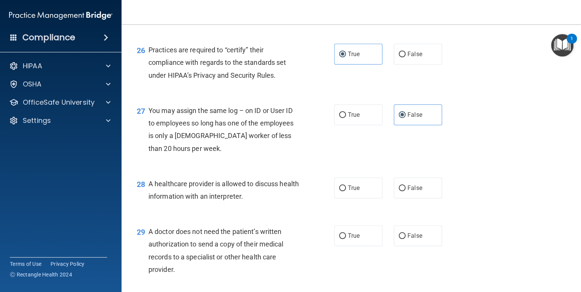
scroll to position [1700, 0]
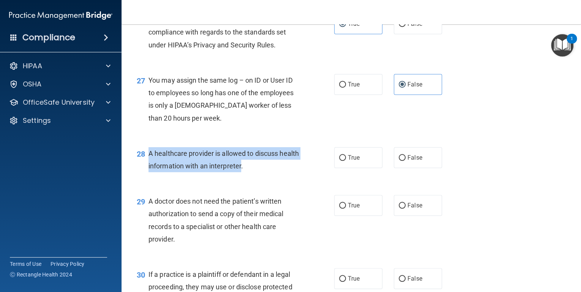
drag, startPoint x: 261, startPoint y: 193, endPoint x: 143, endPoint y: 178, distance: 119.3
click at [143, 176] on div "28 A healthcare provider is allowed to discuss health information with an inter…" at bounding box center [235, 161] width 220 height 29
copy div "A healthcare provider is allowed to discuss health information with an interpre…"
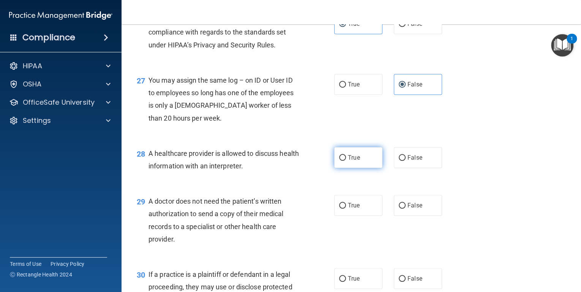
click at [362, 168] on label "True" at bounding box center [358, 157] width 48 height 21
click at [346, 161] on input "True" at bounding box center [342, 158] width 7 height 6
radio input "true"
drag, startPoint x: 216, startPoint y: 270, endPoint x: 149, endPoint y: 228, distance: 78.6
click at [149, 228] on div "A doctor does not need the patient’s written authorization to send a copy of th…" at bounding box center [226, 220] width 157 height 50
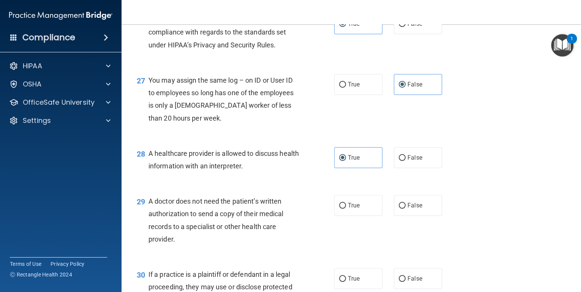
copy span "A doctor does not need the patient’s written authorization to send a copy of th…"
click at [345, 216] on label "True" at bounding box center [358, 205] width 48 height 21
click at [345, 209] on input "True" at bounding box center [342, 206] width 7 height 6
radio input "true"
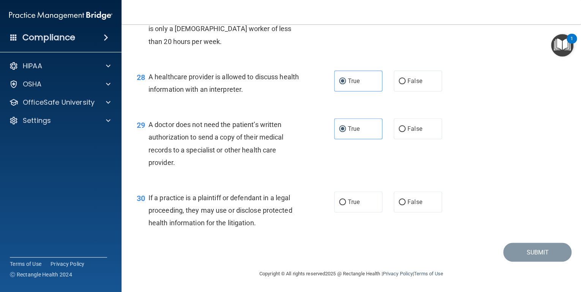
scroll to position [1802, 0]
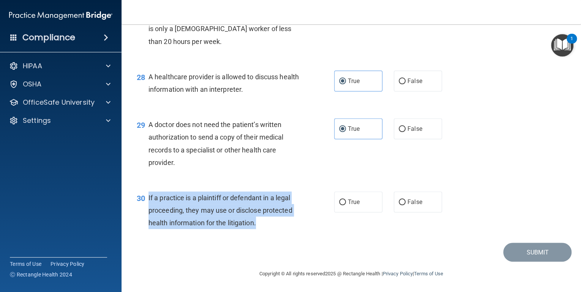
drag, startPoint x: 220, startPoint y: 216, endPoint x: 148, endPoint y: 199, distance: 74.4
click at [148, 199] on div "If a practice is a plaintiff or defendant in a legal proceeding, they may use o…" at bounding box center [226, 211] width 157 height 38
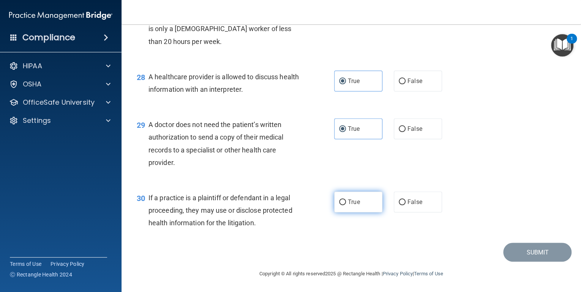
click at [334, 193] on label "True" at bounding box center [358, 202] width 48 height 21
click at [339, 200] on input "True" at bounding box center [342, 203] width 7 height 6
radio input "true"
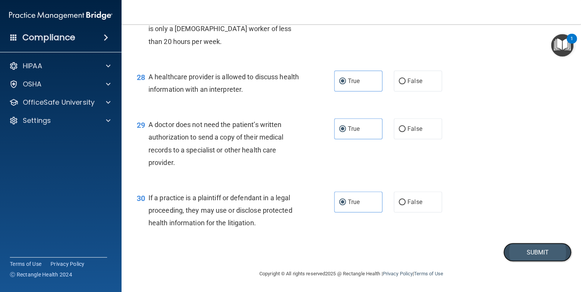
click at [538, 260] on button "Submit" at bounding box center [537, 252] width 68 height 19
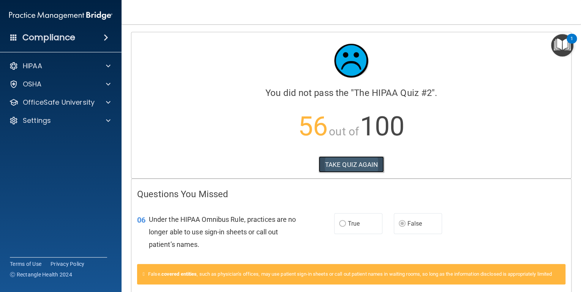
click at [347, 160] on button "TAKE QUIZ AGAIN" at bounding box center [351, 164] width 66 height 17
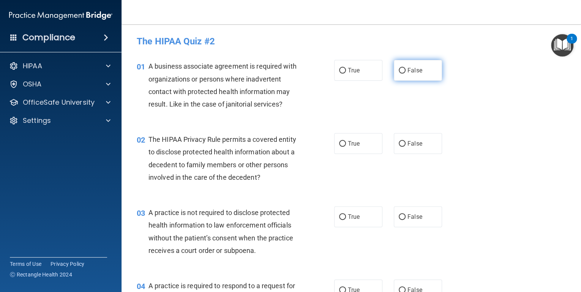
click at [398, 72] on input "False" at bounding box center [401, 71] width 7 height 6
radio input "true"
click at [350, 143] on span "True" at bounding box center [354, 143] width 12 height 7
click at [346, 143] on input "True" at bounding box center [342, 144] width 7 height 6
radio input "true"
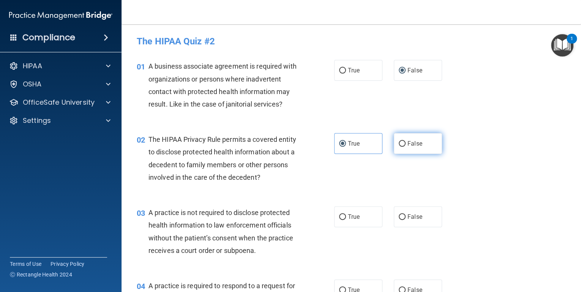
click at [408, 146] on span "False" at bounding box center [414, 143] width 15 height 7
click at [405, 146] on input "False" at bounding box center [401, 144] width 7 height 6
radio input "true"
radio input "false"
click at [334, 226] on label "True" at bounding box center [358, 216] width 48 height 21
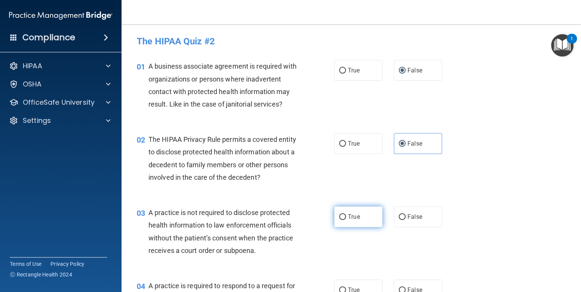
click at [339, 220] on input "True" at bounding box center [342, 217] width 7 height 6
radio input "true"
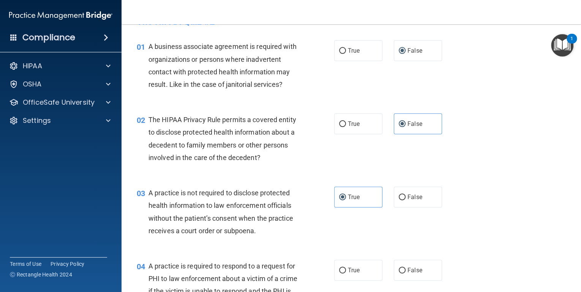
scroll to position [30, 0]
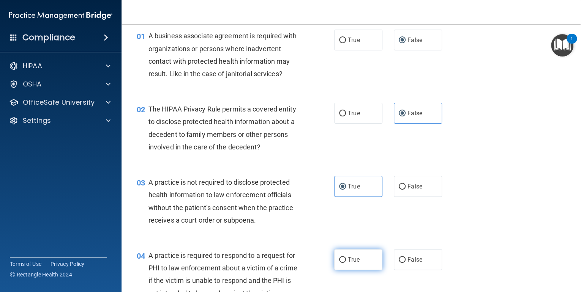
click at [344, 252] on label "True" at bounding box center [358, 259] width 48 height 21
click at [344, 257] on input "True" at bounding box center [342, 260] width 7 height 6
radio input "true"
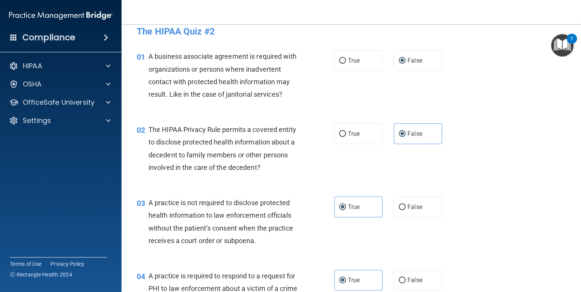
scroll to position [0, 0]
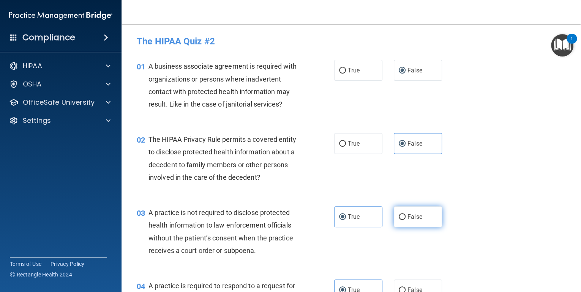
click at [396, 208] on label "False" at bounding box center [418, 216] width 48 height 21
click at [398, 214] on input "False" at bounding box center [401, 217] width 7 height 6
radio input "true"
click at [351, 216] on span "True" at bounding box center [354, 216] width 12 height 7
click at [346, 216] on input "True" at bounding box center [342, 217] width 7 height 6
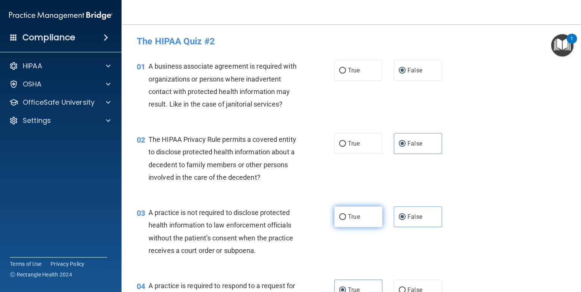
radio input "true"
radio input "false"
click at [351, 139] on label "True" at bounding box center [358, 143] width 48 height 21
click at [346, 141] on input "True" at bounding box center [342, 144] width 7 height 6
radio input "true"
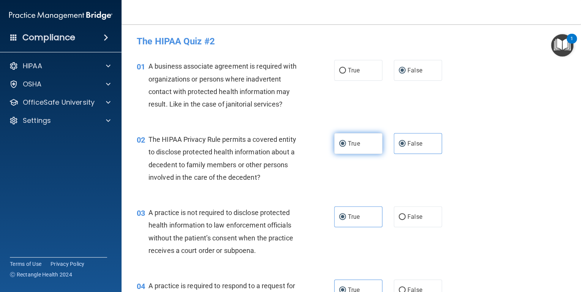
radio input "false"
click at [412, 222] on label "False" at bounding box center [418, 216] width 48 height 21
click at [405, 220] on input "False" at bounding box center [401, 217] width 7 height 6
radio input "true"
radio input "false"
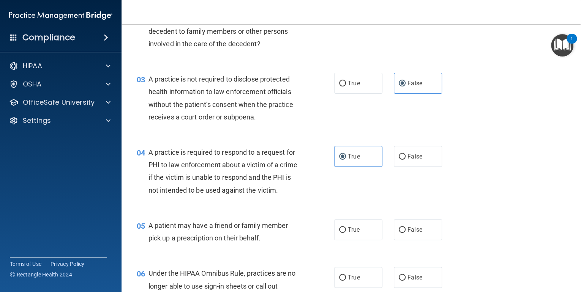
scroll to position [152, 0]
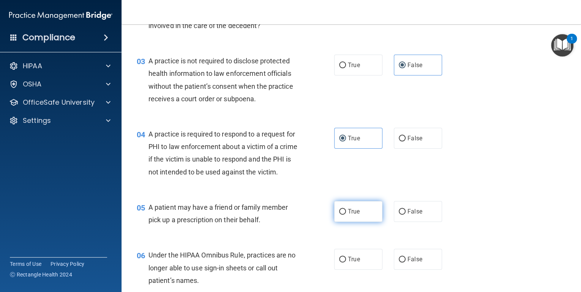
click at [363, 222] on label "True" at bounding box center [358, 211] width 48 height 21
click at [346, 215] on input "True" at bounding box center [342, 212] width 7 height 6
radio input "true"
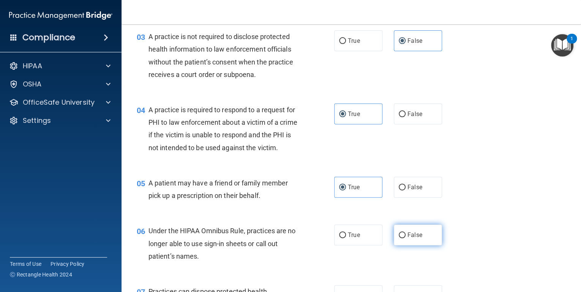
scroll to position [213, 0]
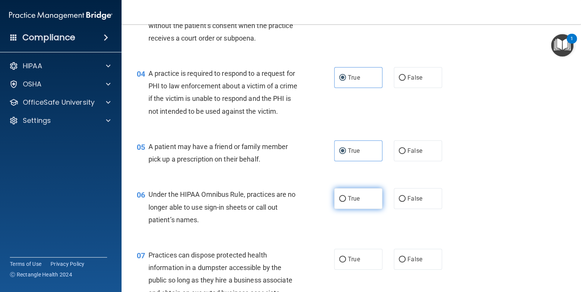
drag, startPoint x: 431, startPoint y: 218, endPoint x: 347, endPoint y: 215, distance: 84.7
click at [431, 209] on label "False" at bounding box center [418, 198] width 48 height 21
click at [405, 202] on input "False" at bounding box center [401, 199] width 7 height 6
radio input "true"
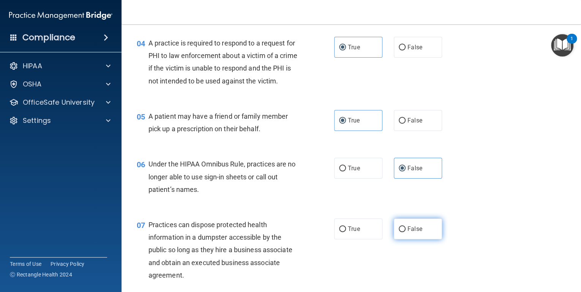
click at [419, 239] on label "False" at bounding box center [418, 229] width 48 height 21
click at [405, 232] on input "False" at bounding box center [401, 230] width 7 height 6
radio input "true"
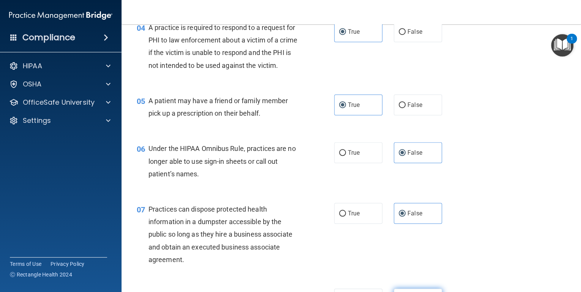
scroll to position [334, 0]
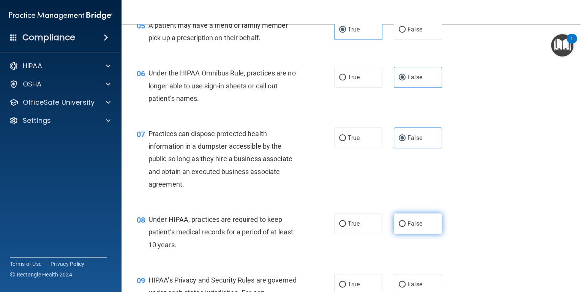
click at [413, 227] on span "False" at bounding box center [414, 223] width 15 height 7
click at [405, 227] on input "False" at bounding box center [401, 224] width 7 height 6
radio input "true"
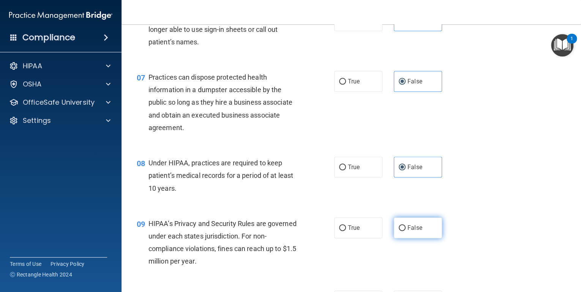
scroll to position [395, 0]
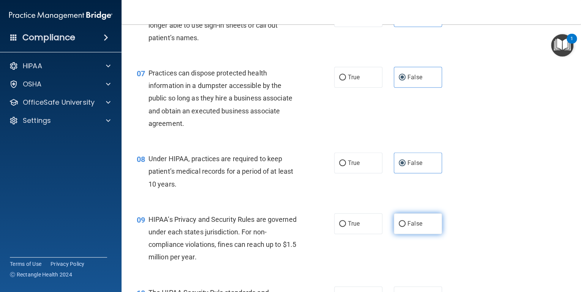
click at [408, 227] on span "False" at bounding box center [414, 223] width 15 height 7
click at [405, 227] on input "False" at bounding box center [401, 224] width 7 height 6
radio input "true"
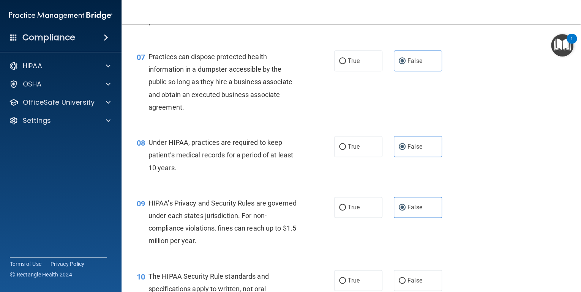
scroll to position [425, 0]
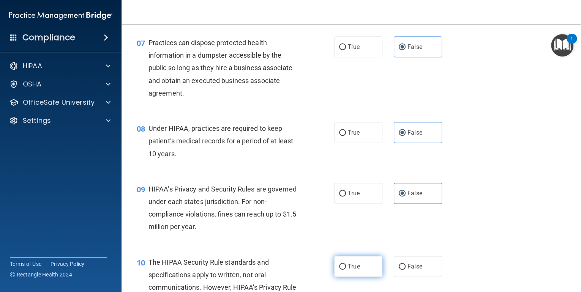
click at [344, 275] on label "True" at bounding box center [358, 266] width 48 height 21
click at [344, 270] on input "True" at bounding box center [342, 267] width 7 height 6
radio input "true"
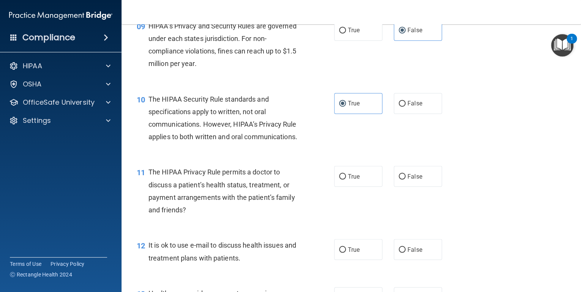
scroll to position [607, 0]
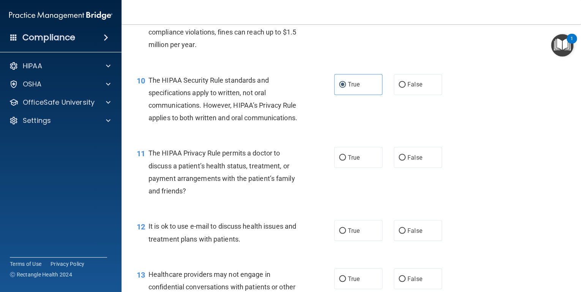
click at [352, 202] on div "11 The HIPAA Privacy Rule permits a doctor to discuss a patient’s health status…" at bounding box center [351, 173] width 440 height 73
click at [342, 161] on input "True" at bounding box center [342, 158] width 7 height 6
radio input "true"
click at [342, 249] on div "12 It is ok to use e-mail to discuss health issues and treatment plans with pat…" at bounding box center [235, 234] width 220 height 29
click at [345, 241] on label "True" at bounding box center [358, 230] width 48 height 21
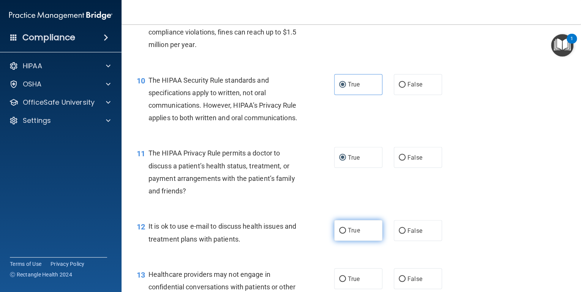
click at [345, 234] on input "True" at bounding box center [342, 231] width 7 height 6
radio input "true"
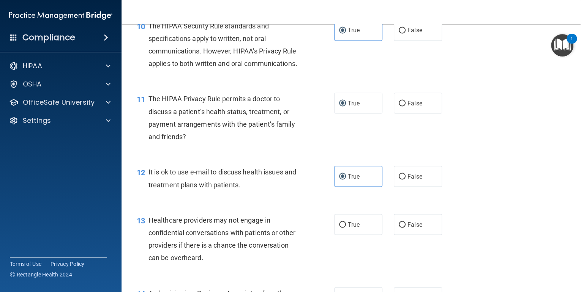
scroll to position [668, 0]
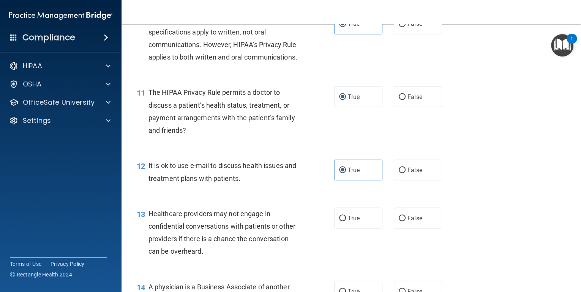
click at [411, 261] on div "13 Healthcare providers may not engage in confidential conversations with patie…" at bounding box center [351, 234] width 440 height 73
click at [407, 222] on span "False" at bounding box center [414, 217] width 15 height 7
click at [405, 221] on input "False" at bounding box center [401, 219] width 7 height 6
radio input "true"
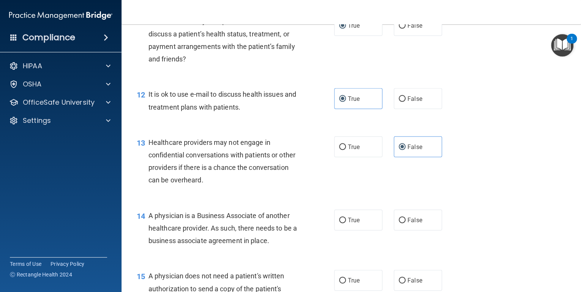
scroll to position [789, 0]
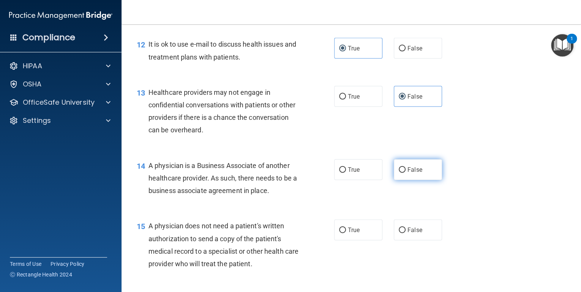
click at [410, 173] on span "False" at bounding box center [414, 169] width 15 height 7
click at [405, 173] on input "False" at bounding box center [401, 170] width 7 height 6
radio input "true"
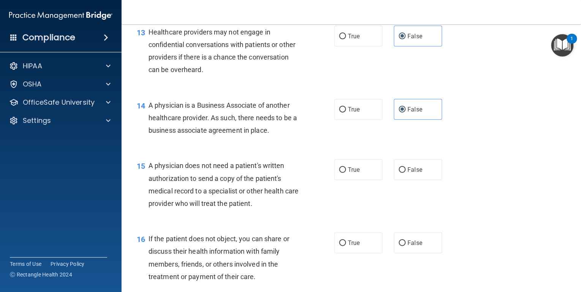
scroll to position [850, 0]
click at [364, 180] on label "True" at bounding box center [358, 169] width 48 height 21
click at [346, 173] on input "True" at bounding box center [342, 170] width 7 height 6
radio input "true"
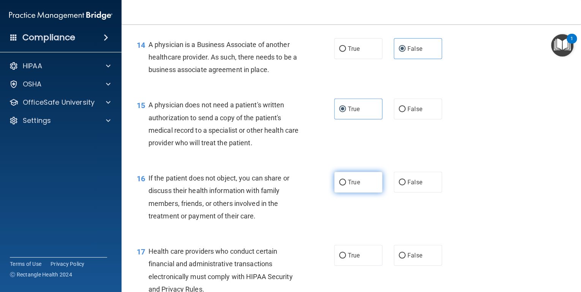
scroll to position [911, 0]
click at [335, 192] on label "True" at bounding box center [358, 182] width 48 height 21
click at [339, 185] on input "True" at bounding box center [342, 182] width 7 height 6
radio input "true"
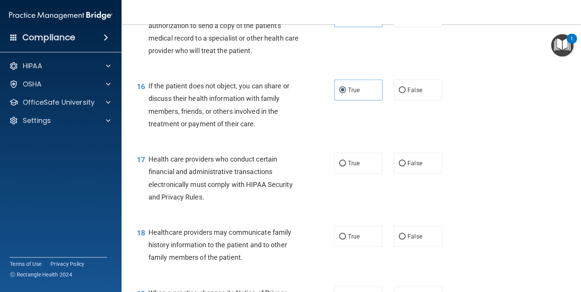
scroll to position [1032, 0]
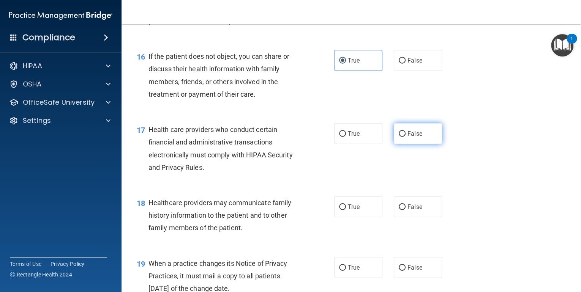
click at [409, 144] on label "False" at bounding box center [418, 133] width 48 height 21
click at [405, 137] on input "False" at bounding box center [401, 134] width 7 height 6
radio input "true"
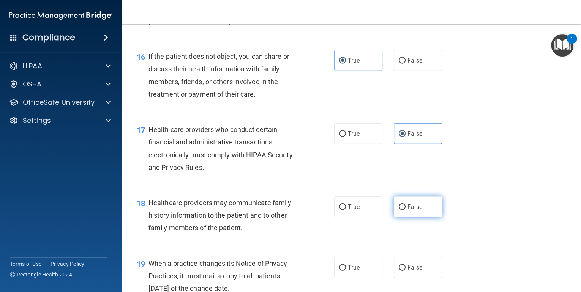
click at [420, 217] on label "False" at bounding box center [418, 207] width 48 height 21
click at [405, 210] on input "False" at bounding box center [401, 208] width 7 height 6
radio input "true"
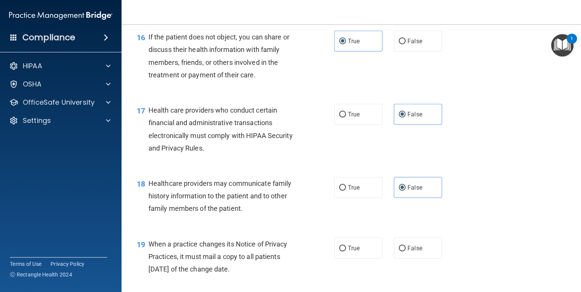
scroll to position [1093, 0]
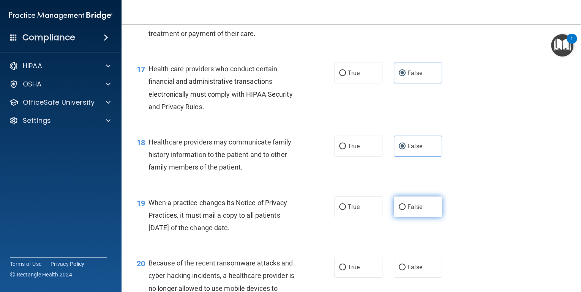
click at [413, 211] on span "False" at bounding box center [414, 206] width 15 height 7
click at [405, 210] on input "False" at bounding box center [401, 208] width 7 height 6
radio input "true"
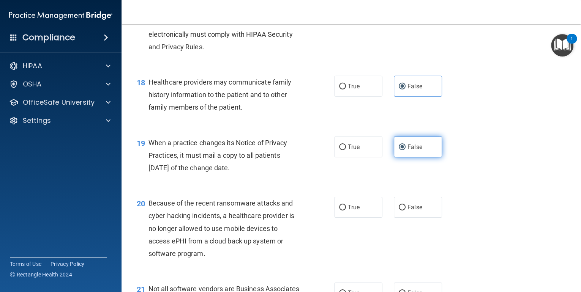
scroll to position [1154, 0]
click at [413, 210] on span "False" at bounding box center [414, 206] width 15 height 7
click at [405, 210] on input "False" at bounding box center [401, 207] width 7 height 6
radio input "true"
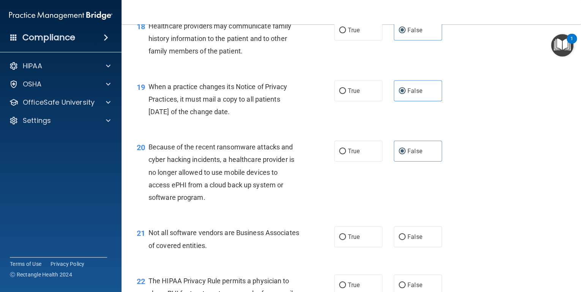
scroll to position [1214, 0]
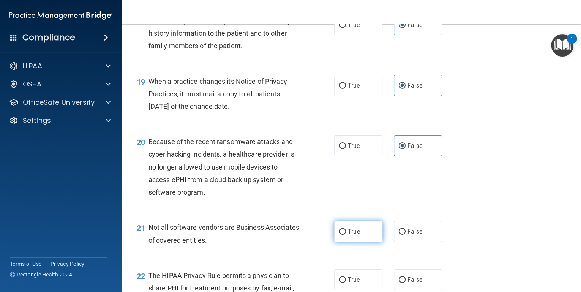
click at [366, 242] on label "True" at bounding box center [358, 231] width 48 height 21
click at [346, 235] on input "True" at bounding box center [342, 232] width 7 height 6
radio input "true"
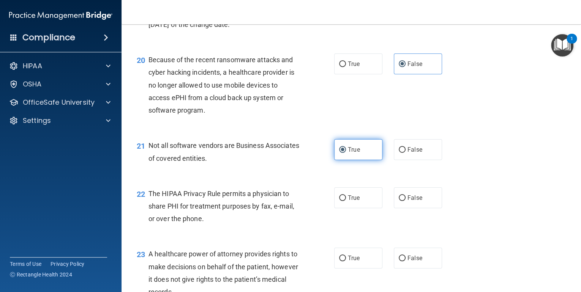
scroll to position [1305, 0]
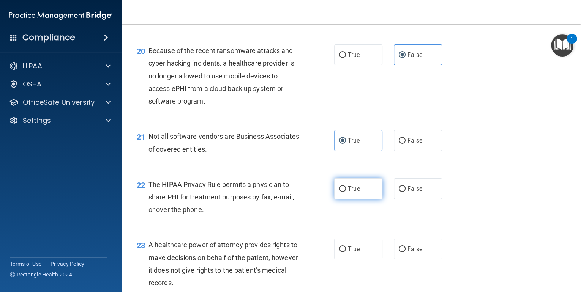
click at [366, 199] on label "True" at bounding box center [358, 188] width 48 height 21
click at [346, 192] on input "True" at bounding box center [342, 189] width 7 height 6
radio input "true"
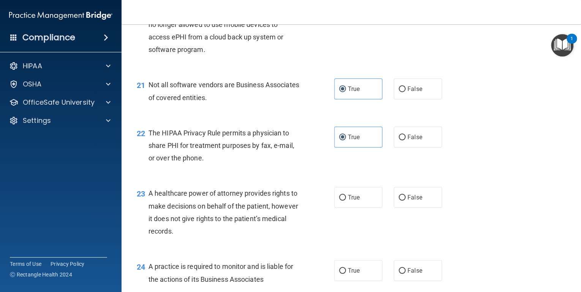
scroll to position [1366, 0]
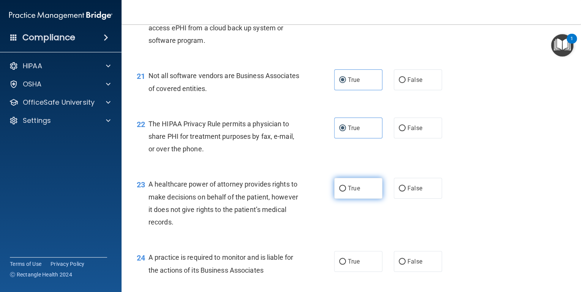
click at [348, 192] on span "True" at bounding box center [354, 188] width 12 height 7
click at [346, 192] on input "True" at bounding box center [342, 189] width 7 height 6
radio input "true"
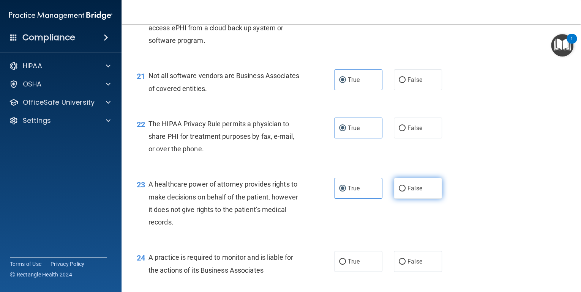
click at [398, 192] on input "False" at bounding box center [401, 189] width 7 height 6
radio input "true"
radio input "false"
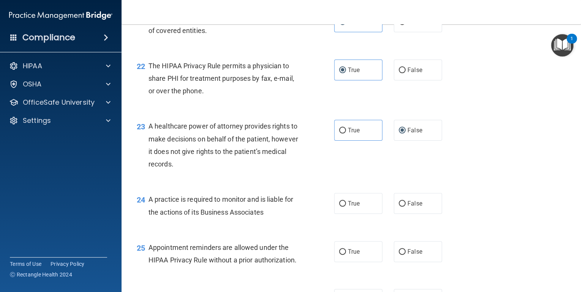
scroll to position [1427, 0]
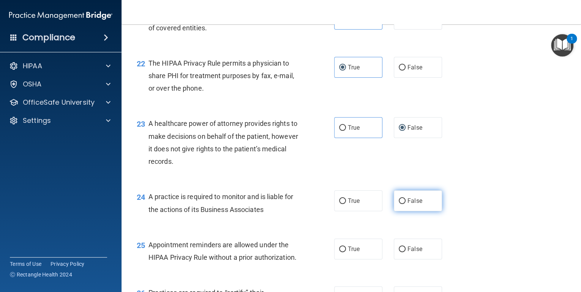
click at [407, 205] on span "False" at bounding box center [414, 200] width 15 height 7
click at [405, 204] on input "False" at bounding box center [401, 201] width 7 height 6
radio input "true"
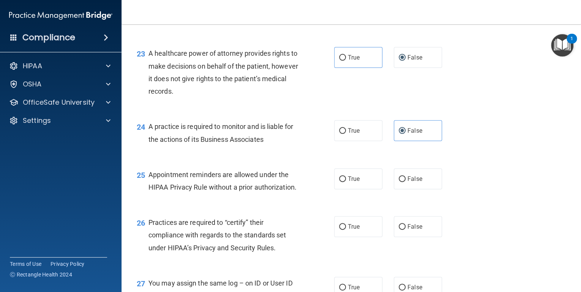
scroll to position [1518, 0]
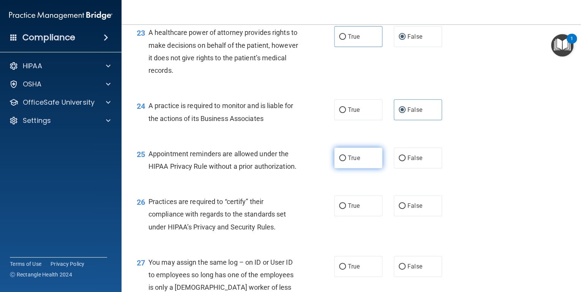
click at [341, 161] on input "True" at bounding box center [342, 159] width 7 height 6
radio input "true"
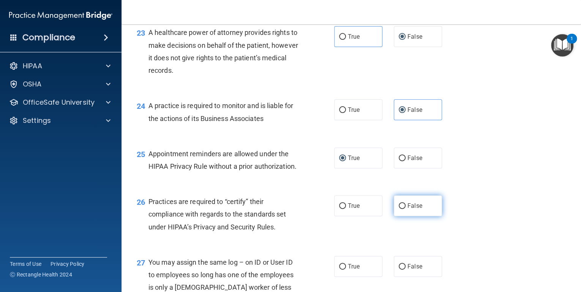
click at [402, 216] on label "False" at bounding box center [418, 205] width 48 height 21
click at [402, 209] on input "False" at bounding box center [401, 206] width 7 height 6
radio input "true"
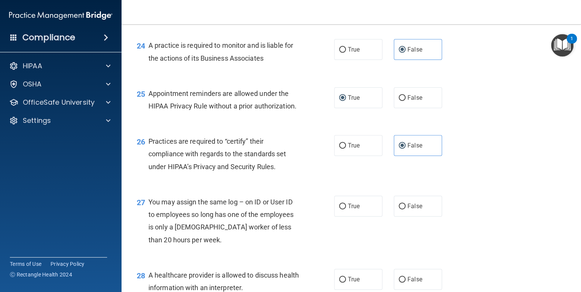
scroll to position [1579, 0]
click at [407, 216] on label "False" at bounding box center [418, 205] width 48 height 21
click at [405, 209] on input "False" at bounding box center [401, 206] width 7 height 6
radio input "true"
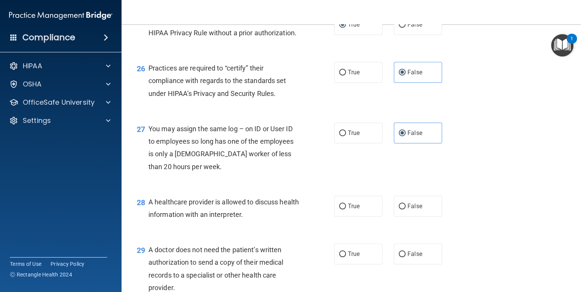
scroll to position [1670, 0]
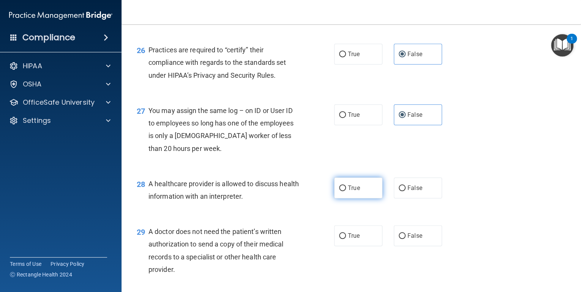
click at [346, 198] on label "True" at bounding box center [358, 188] width 48 height 21
click at [346, 191] on input "True" at bounding box center [342, 189] width 7 height 6
radio input "true"
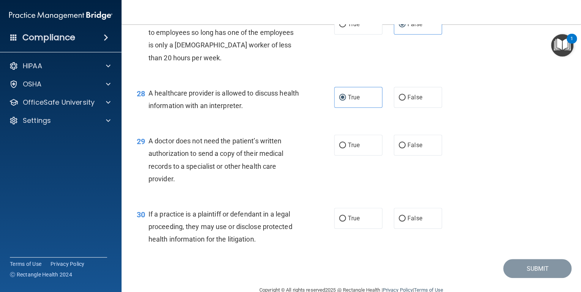
scroll to position [1761, 0]
click at [357, 148] on span "True" at bounding box center [354, 144] width 12 height 7
click at [346, 148] on input "True" at bounding box center [342, 145] width 7 height 6
radio input "true"
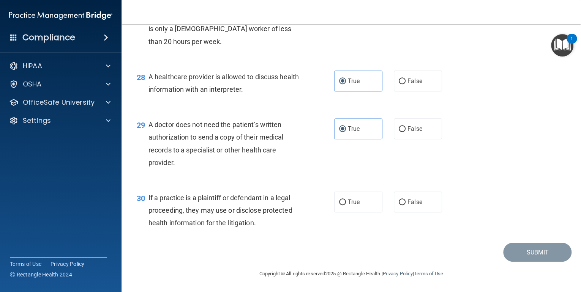
scroll to position [1802, 0]
click at [342, 187] on div "30 If a practice is a plaintiff or defendant in a legal proceeding, they may us…" at bounding box center [351, 212] width 440 height 61
click at [349, 202] on span "True" at bounding box center [354, 201] width 12 height 7
click at [346, 202] on input "True" at bounding box center [342, 203] width 7 height 6
radio input "true"
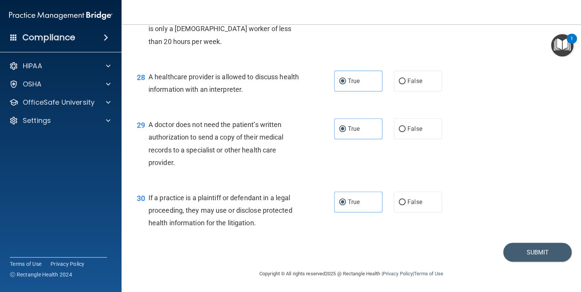
click at [536, 262] on footer "Copyright © All rights reserved 2025 @ Rectangle Health | Privacy Policy | Term…" at bounding box center [351, 273] width 429 height 23
click at [532, 251] on button "Submit" at bounding box center [537, 252] width 68 height 19
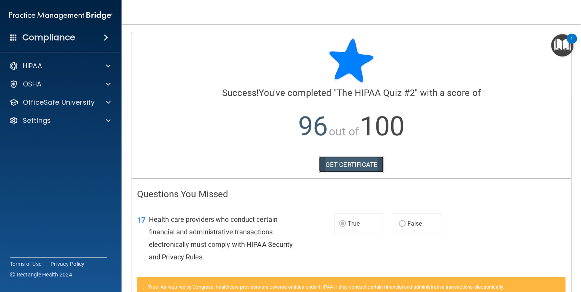
click at [347, 164] on link "GET CERTIFICATE" at bounding box center [351, 164] width 65 height 17
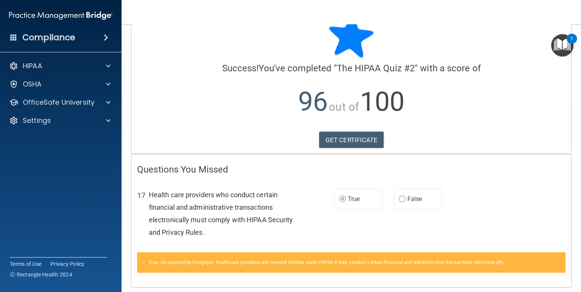
scroll to position [50, 0]
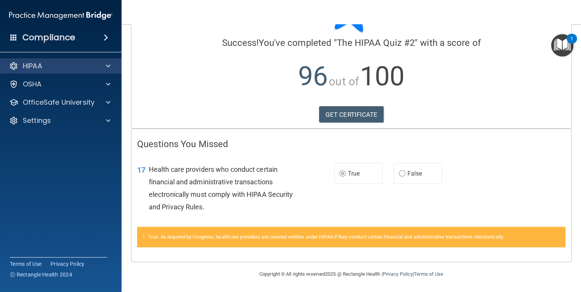
click at [56, 71] on div "HIPAA" at bounding box center [61, 65] width 122 height 15
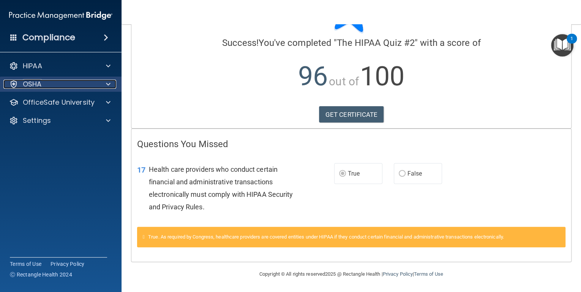
click at [46, 87] on div "OSHA" at bounding box center [50, 84] width 94 height 9
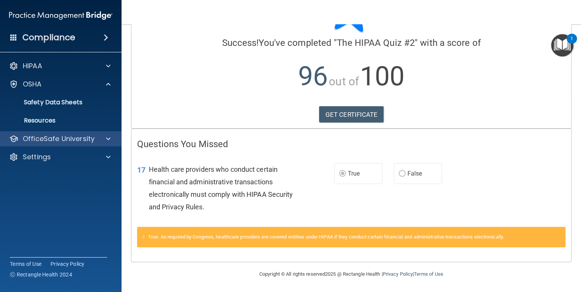
click at [55, 146] on div "OfficeSafe University" at bounding box center [61, 138] width 122 height 15
click at [50, 139] on p "OfficeSafe University" at bounding box center [59, 138] width 72 height 9
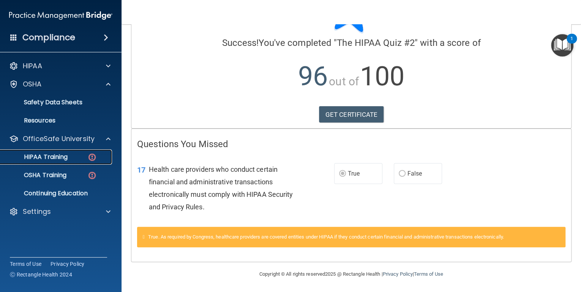
click at [61, 159] on p "HIPAA Training" at bounding box center [36, 157] width 63 height 8
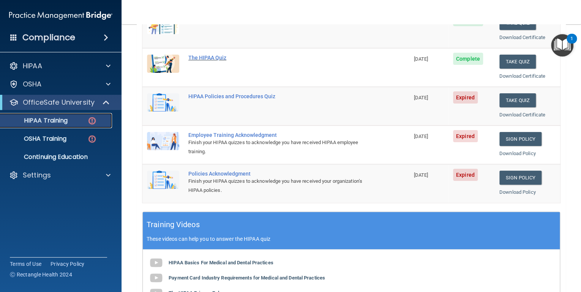
scroll to position [61, 0]
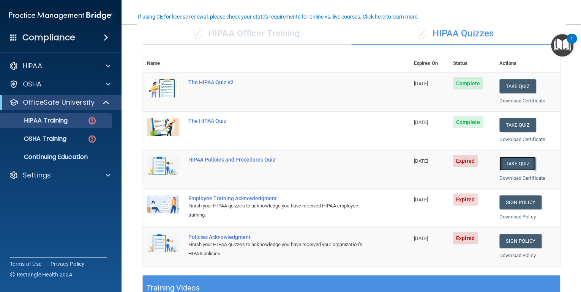
click at [503, 160] on button "Take Quiz" at bounding box center [517, 164] width 36 height 14
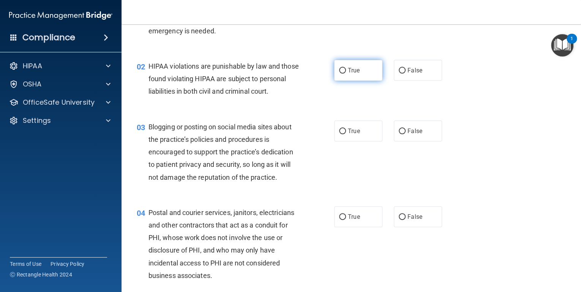
click at [358, 65] on label "True" at bounding box center [358, 70] width 48 height 21
click at [346, 68] on input "True" at bounding box center [342, 71] width 7 height 6
radio input "true"
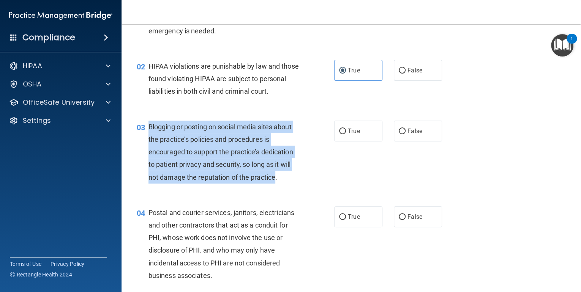
drag, startPoint x: 148, startPoint y: 138, endPoint x: 275, endPoint y: 187, distance: 136.4
click at [275, 181] on span "Blogging or posting on social media sites about the practice’s policies and pro…" at bounding box center [220, 152] width 145 height 58
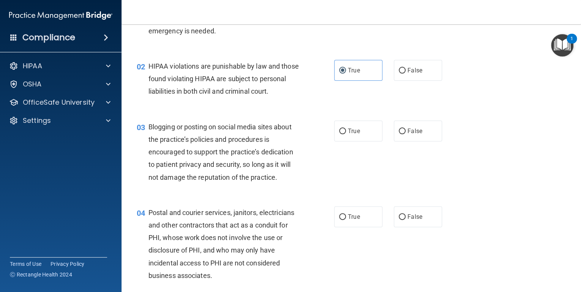
click at [389, 142] on div "True False" at bounding box center [392, 131] width 116 height 21
click at [402, 140] on label "False" at bounding box center [418, 131] width 48 height 21
click at [402, 134] on input "False" at bounding box center [401, 132] width 7 height 6
radio input "true"
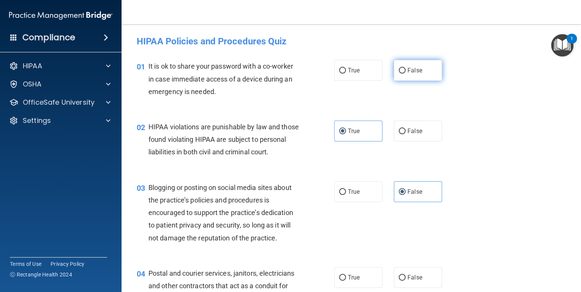
click at [433, 65] on label "False" at bounding box center [418, 70] width 48 height 21
click at [405, 68] on input "False" at bounding box center [401, 71] width 7 height 6
radio input "true"
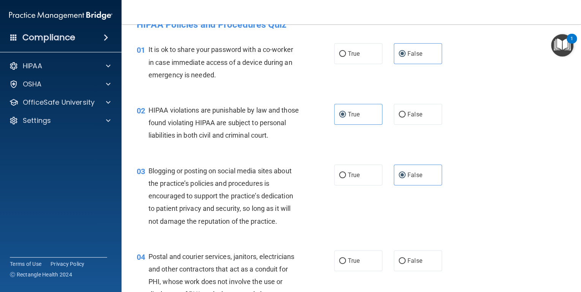
scroll to position [121, 0]
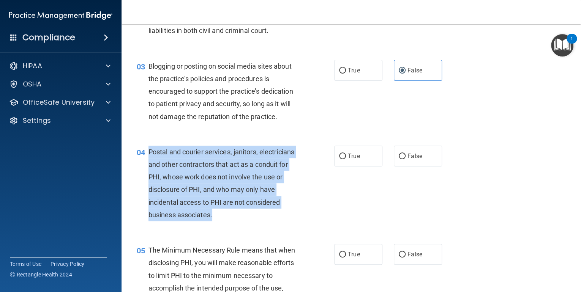
drag, startPoint x: 216, startPoint y: 229, endPoint x: 146, endPoint y: 161, distance: 97.1
click at [146, 161] on div "04 Postal and courier services, janitors, electricians and other contractors th…" at bounding box center [235, 185] width 220 height 79
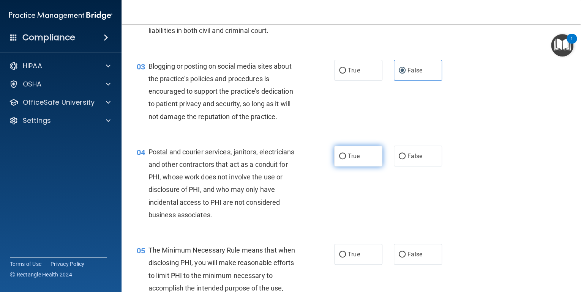
click at [360, 164] on label "True" at bounding box center [358, 156] width 48 height 21
click at [346, 159] on input "True" at bounding box center [342, 157] width 7 height 6
radio input "true"
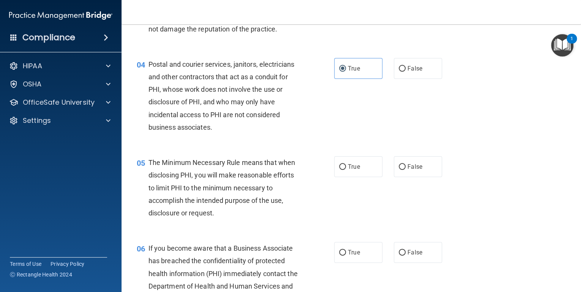
scroll to position [213, 0]
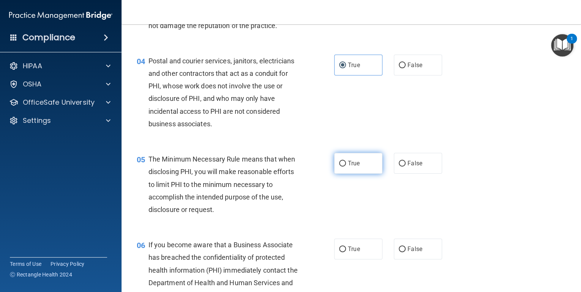
click at [339, 167] on input "True" at bounding box center [342, 164] width 7 height 6
radio input "true"
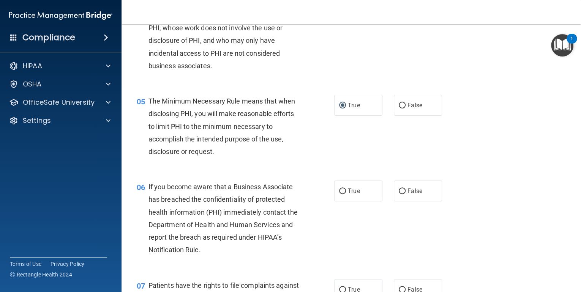
scroll to position [273, 0]
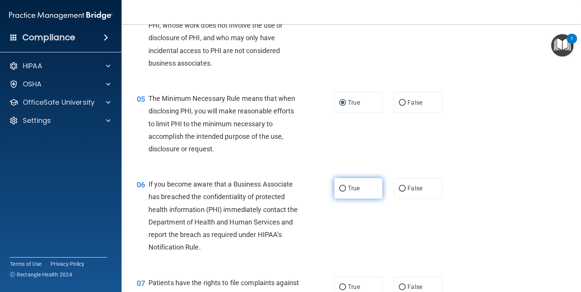
click at [352, 192] on span "True" at bounding box center [354, 188] width 12 height 7
click at [346, 192] on input "True" at bounding box center [342, 189] width 7 height 6
radio input "true"
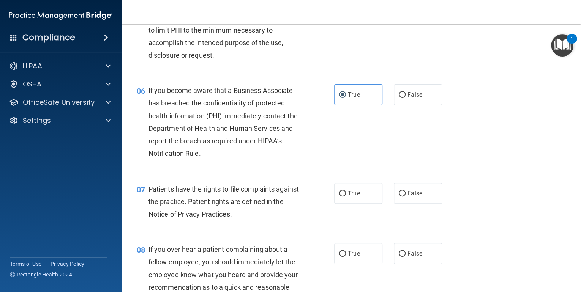
scroll to position [395, 0]
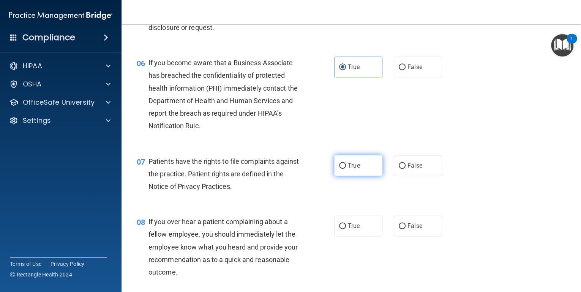
click at [339, 169] on input "True" at bounding box center [342, 166] width 7 height 6
radio input "true"
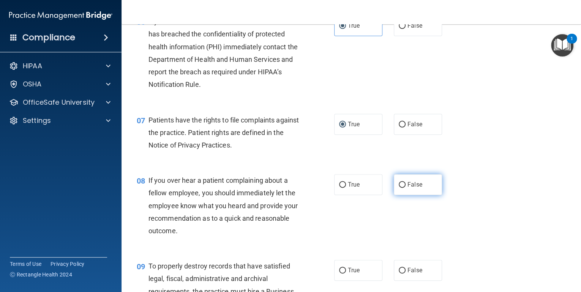
scroll to position [455, 0]
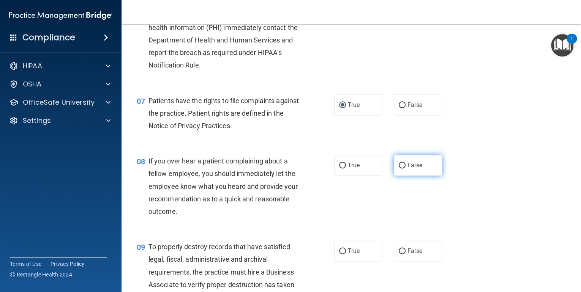
click at [407, 169] on span "False" at bounding box center [414, 165] width 15 height 7
click at [404, 168] on input "False" at bounding box center [401, 166] width 7 height 6
radio input "true"
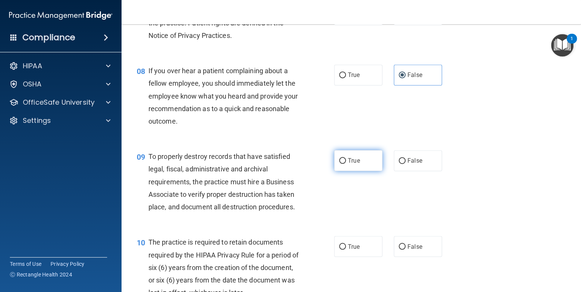
scroll to position [546, 0]
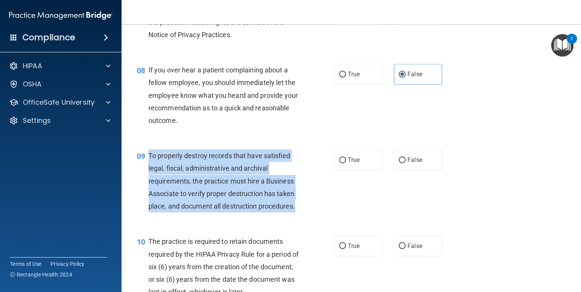
drag, startPoint x: 317, startPoint y: 227, endPoint x: 147, endPoint y: 168, distance: 179.3
click at [147, 168] on div "09 To properly destroy records that have satisfied legal, fiscal, administrativ…" at bounding box center [235, 183] width 220 height 67
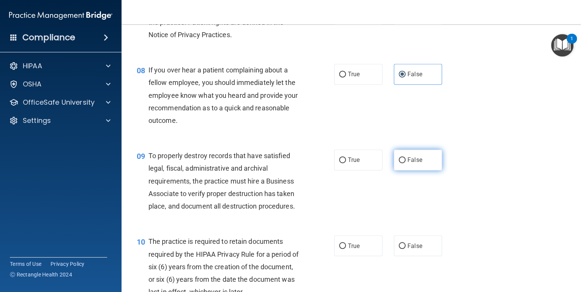
click at [394, 167] on label "False" at bounding box center [418, 160] width 48 height 21
click at [398, 163] on input "False" at bounding box center [401, 160] width 7 height 6
radio input "true"
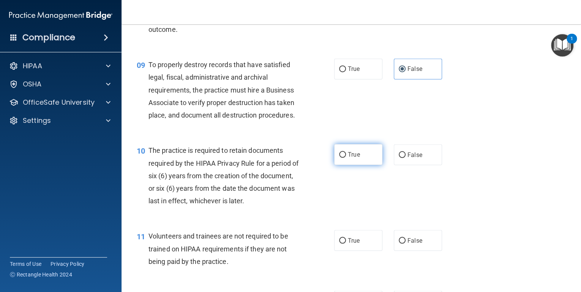
click at [348, 158] on span "True" at bounding box center [354, 154] width 12 height 7
click at [346, 158] on input "True" at bounding box center [342, 155] width 7 height 6
radio input "true"
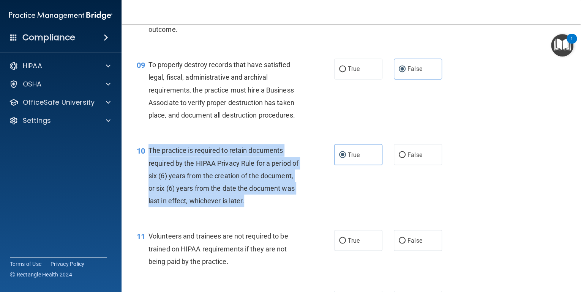
drag, startPoint x: 295, startPoint y: 216, endPoint x: 148, endPoint y: 161, distance: 157.4
click at [148, 161] on div "The practice is required to retain documents required by the HIPAA Privacy Rule…" at bounding box center [226, 175] width 157 height 63
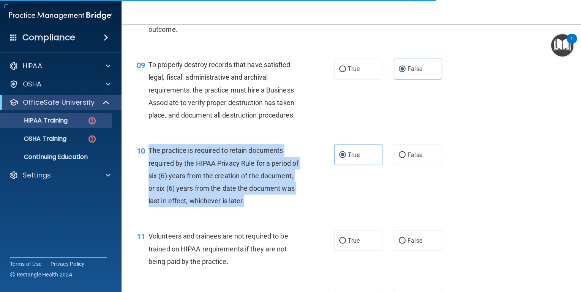
scroll to position [278, 0]
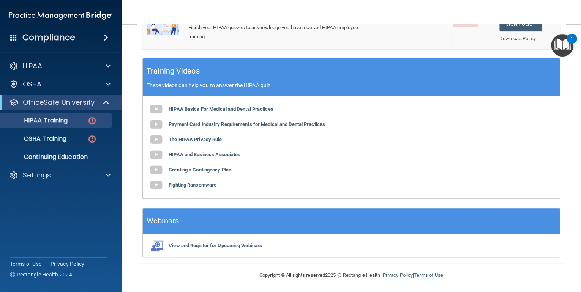
drag, startPoint x: 167, startPoint y: 167, endPoint x: 58, endPoint y: 110, distance: 123.2
click at [58, 110] on ul "HIPAA Training OSHA Training Continuing Education" at bounding box center [60, 137] width 137 height 55
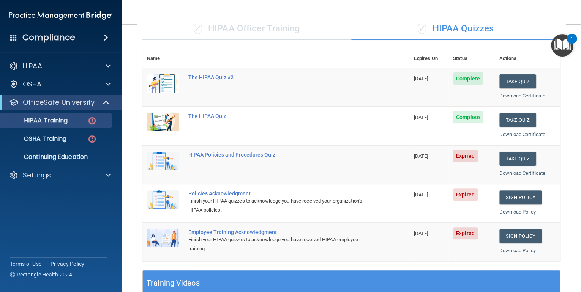
scroll to position [5, 0]
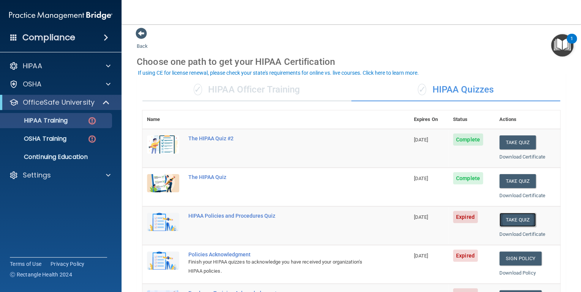
click at [503, 222] on button "Take Quiz" at bounding box center [517, 220] width 36 height 14
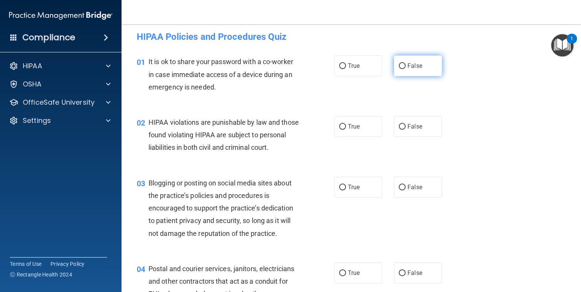
click at [407, 67] on span "False" at bounding box center [414, 65] width 15 height 7
click at [404, 67] on input "False" at bounding box center [401, 66] width 7 height 6
radio input "true"
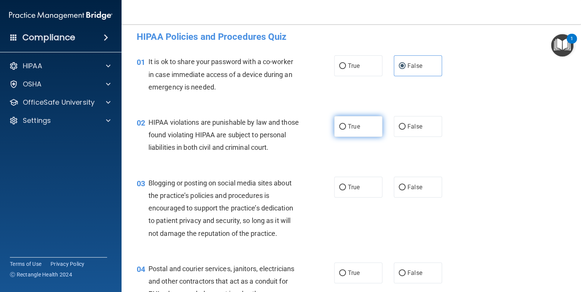
click at [348, 127] on span "True" at bounding box center [354, 126] width 12 height 7
click at [346, 127] on input "True" at bounding box center [342, 127] width 7 height 6
radio input "true"
click at [403, 187] on div "03 Blogging or posting on social media sites about the practice’s policies and …" at bounding box center [351, 210] width 440 height 86
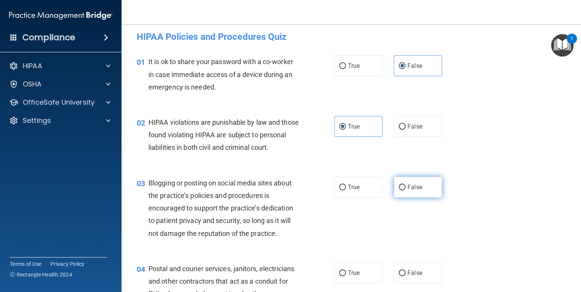
click at [407, 191] on span "False" at bounding box center [414, 187] width 15 height 7
click at [405, 190] on input "False" at bounding box center [401, 188] width 7 height 6
radio input "true"
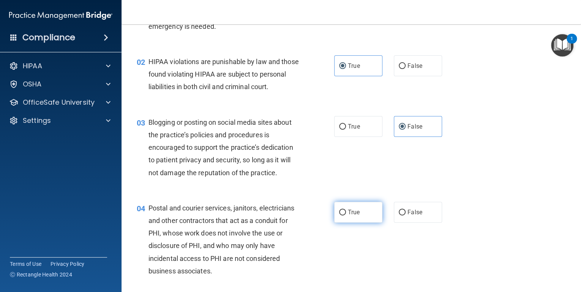
click at [358, 223] on label "True" at bounding box center [358, 212] width 48 height 21
click at [346, 216] on input "True" at bounding box center [342, 213] width 7 height 6
radio input "true"
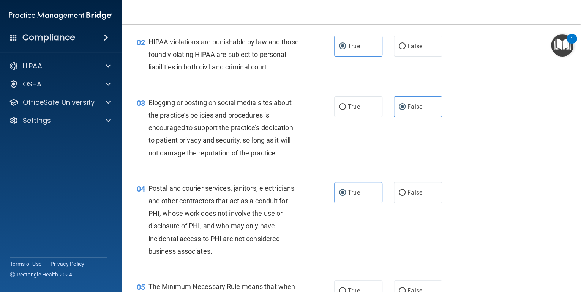
scroll to position [126, 0]
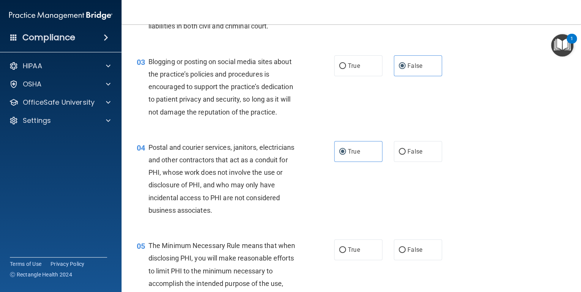
click at [351, 250] on div "05 The Minimum Necessary Rule means that when disclosing PHI, you will make rea…" at bounding box center [351, 273] width 440 height 86
click at [350, 257] on label "True" at bounding box center [358, 249] width 48 height 21
click at [346, 253] on input "True" at bounding box center [342, 250] width 7 height 6
radio input "true"
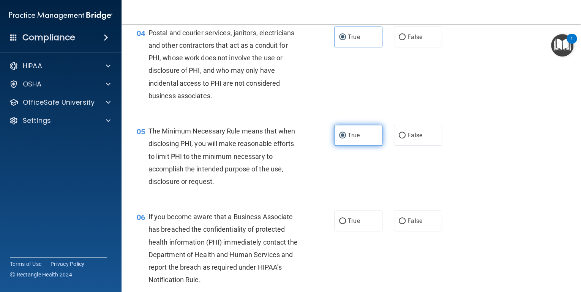
scroll to position [243, 0]
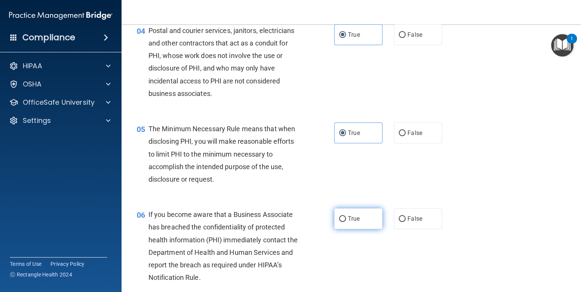
click at [360, 229] on label "True" at bounding box center [358, 218] width 48 height 21
click at [346, 222] on input "True" at bounding box center [342, 219] width 7 height 6
radio input "true"
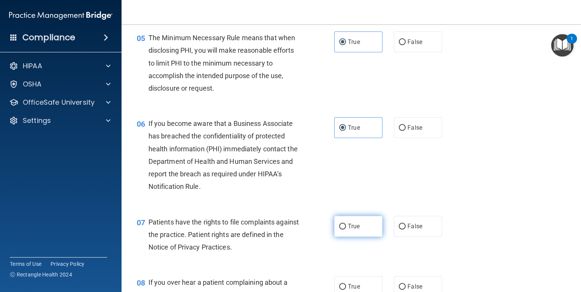
click at [359, 231] on label "True" at bounding box center [358, 226] width 48 height 21
click at [346, 230] on input "True" at bounding box center [342, 227] width 7 height 6
radio input "true"
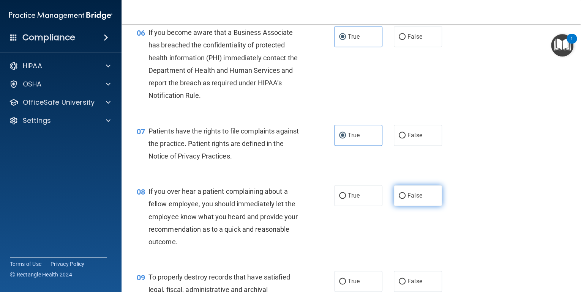
click at [398, 206] on label "False" at bounding box center [418, 195] width 48 height 21
click at [398, 199] on input "False" at bounding box center [401, 196] width 7 height 6
radio input "true"
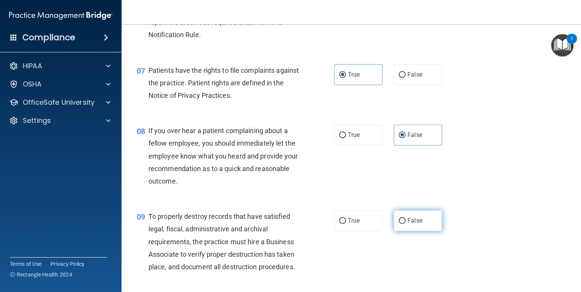
click at [407, 224] on span "False" at bounding box center [414, 220] width 15 height 7
click at [405, 224] on input "False" at bounding box center [401, 221] width 7 height 6
radio input "true"
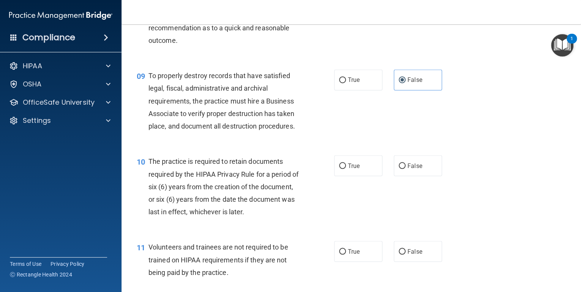
scroll to position [638, 0]
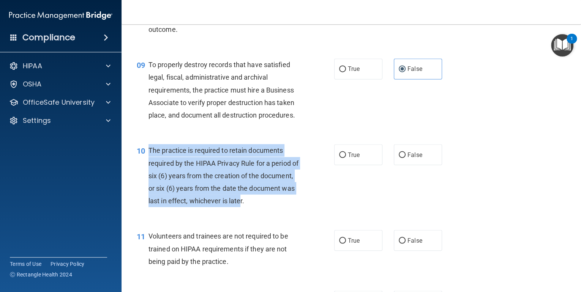
drag, startPoint x: 287, startPoint y: 218, endPoint x: 145, endPoint y: 162, distance: 152.1
click at [145, 162] on div "10 The practice is required to retain documents required by the HIPAA Privacy R…" at bounding box center [235, 177] width 220 height 67
drag, startPoint x: 145, startPoint y: 162, endPoint x: 159, endPoint y: 167, distance: 14.9
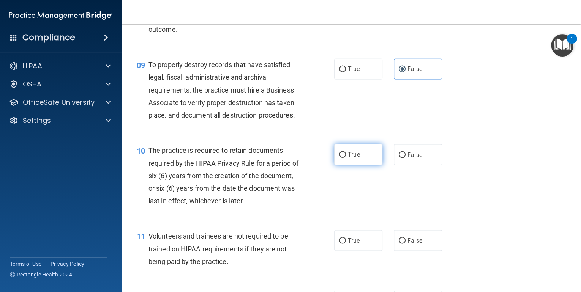
click at [371, 165] on label "True" at bounding box center [358, 154] width 48 height 21
click at [346, 158] on input "True" at bounding box center [342, 155] width 7 height 6
radio input "true"
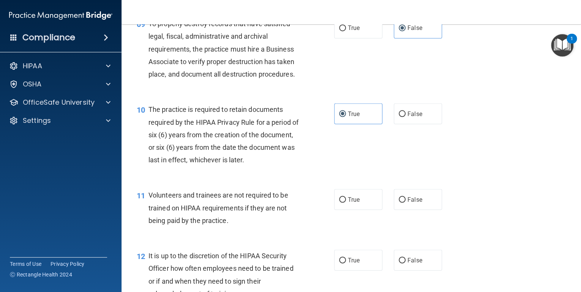
scroll to position [698, 0]
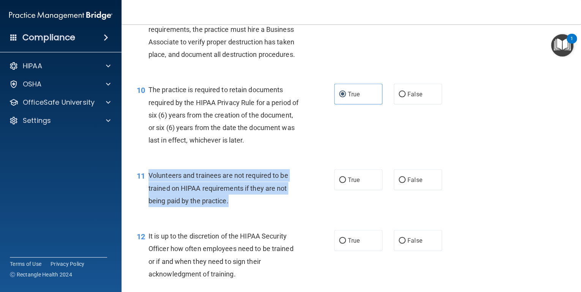
drag, startPoint x: 255, startPoint y: 218, endPoint x: 147, endPoint y: 190, distance: 111.6
click at [147, 190] on div "11 Volunteers and trainees are not required to be trained on HIPAA requirements…" at bounding box center [235, 190] width 220 height 42
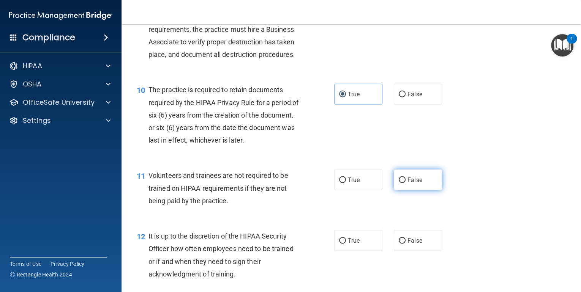
click at [396, 190] on label "False" at bounding box center [418, 179] width 48 height 21
click at [398, 183] on input "False" at bounding box center [401, 180] width 7 height 6
radio input "true"
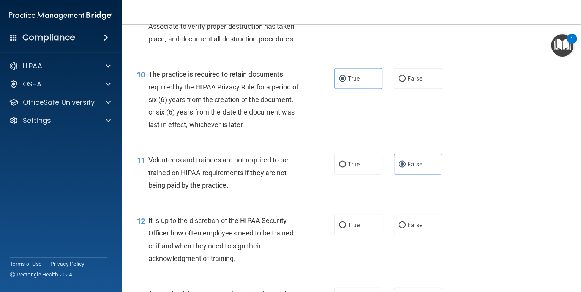
scroll to position [729, 0]
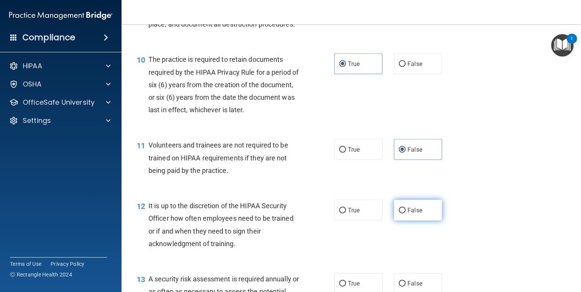
click at [418, 214] on span "False" at bounding box center [414, 209] width 15 height 7
click at [405, 213] on input "False" at bounding box center [401, 211] width 7 height 6
radio input "true"
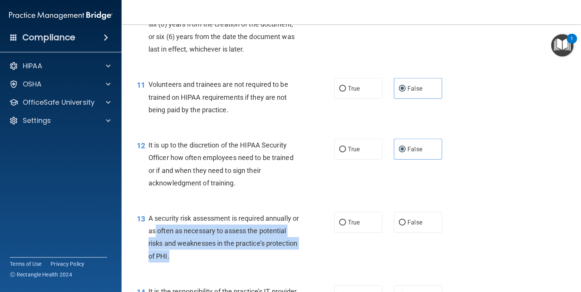
drag, startPoint x: 208, startPoint y: 264, endPoint x: 162, endPoint y: 242, distance: 50.2
click at [162, 242] on div "A security risk assessment is required annually or as often as necessary to ass…" at bounding box center [226, 237] width 157 height 50
drag, startPoint x: 162, startPoint y: 242, endPoint x: 305, endPoint y: 270, distance: 145.0
click at [305, 266] on div "13 A security risk assessment is required annually or as often as necessary to …" at bounding box center [235, 239] width 220 height 54
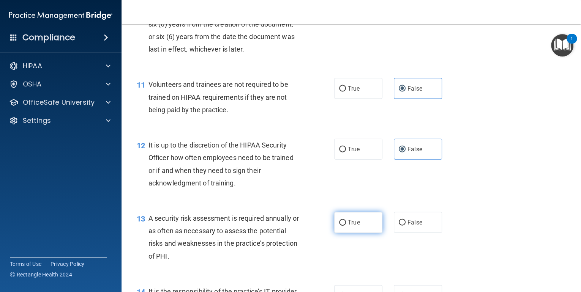
click at [338, 230] on label "True" at bounding box center [358, 222] width 48 height 21
click at [339, 226] on input "True" at bounding box center [342, 223] width 7 height 6
radio input "true"
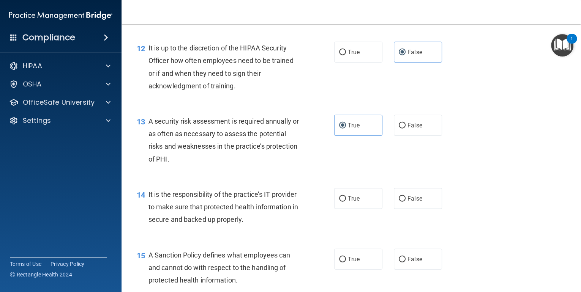
scroll to position [911, 0]
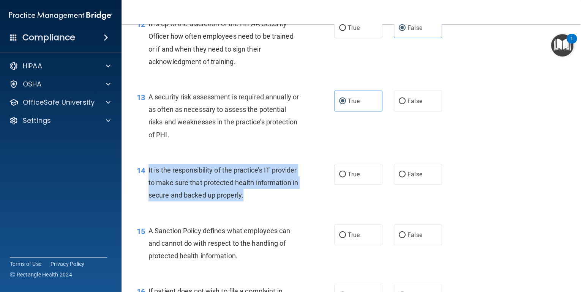
drag, startPoint x: 297, startPoint y: 208, endPoint x: 148, endPoint y: 183, distance: 151.3
click at [148, 183] on div "It is the responsibility of the practice’s IT provider to make sure that protec…" at bounding box center [226, 183] width 157 height 38
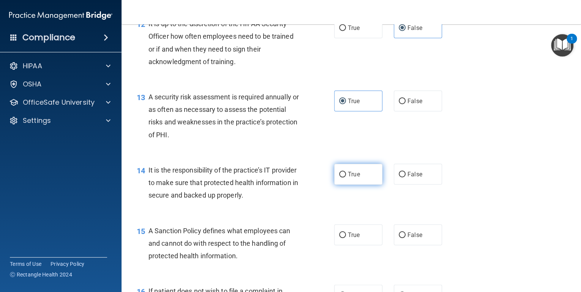
click at [367, 185] on label "True" at bounding box center [358, 174] width 48 height 21
click at [346, 178] on input "True" at bounding box center [342, 175] width 7 height 6
radio input "true"
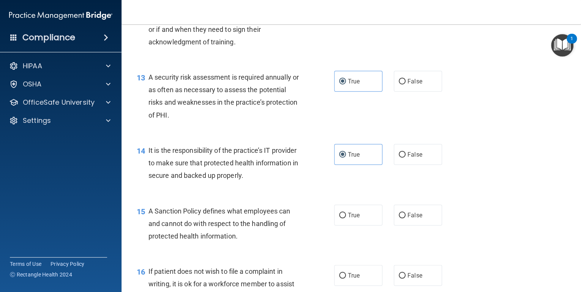
scroll to position [941, 0]
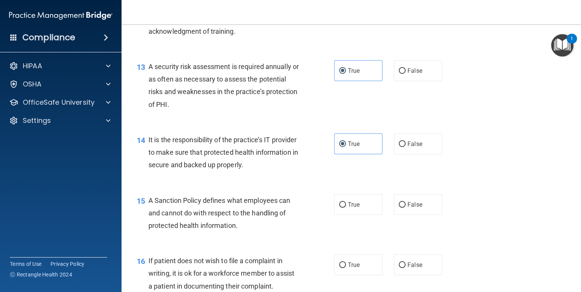
drag, startPoint x: 231, startPoint y: 239, endPoint x: 234, endPoint y: 241, distance: 3.9
click at [234, 230] on span "A Sanction Policy defines what employees can and cannot do with respect to the …" at bounding box center [219, 213] width 142 height 33
click at [280, 246] on div "15 A Sanction Policy defines what employees can and cannot do with respect to t…" at bounding box center [351, 215] width 440 height 61
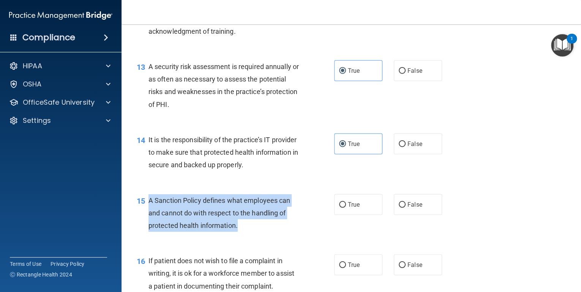
drag, startPoint x: 257, startPoint y: 238, endPoint x: 149, endPoint y: 208, distance: 112.1
click at [149, 208] on div "A Sanction Policy defines what employees can and cannot do with respect to the …" at bounding box center [226, 213] width 157 height 38
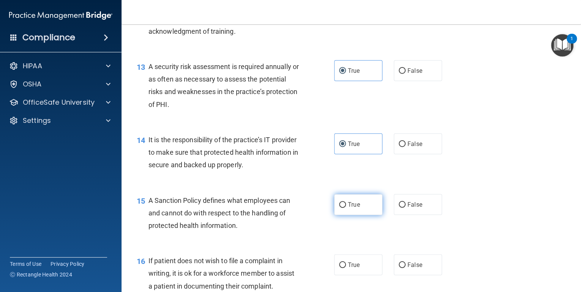
click at [355, 208] on span "True" at bounding box center [354, 204] width 12 height 7
click at [346, 208] on input "True" at bounding box center [342, 205] width 7 height 6
radio input "true"
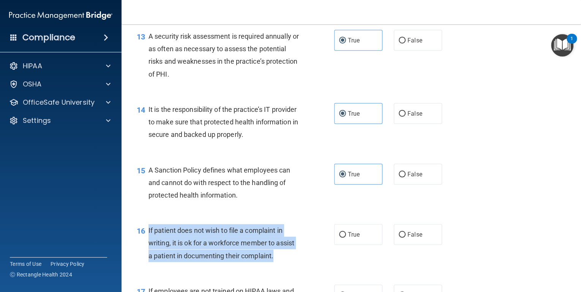
drag, startPoint x: 275, startPoint y: 265, endPoint x: 147, endPoint y: 242, distance: 130.3
click at [147, 242] on div "16 If patient does not wish to file a complaint in writing, it is ok for a work…" at bounding box center [235, 245] width 220 height 42
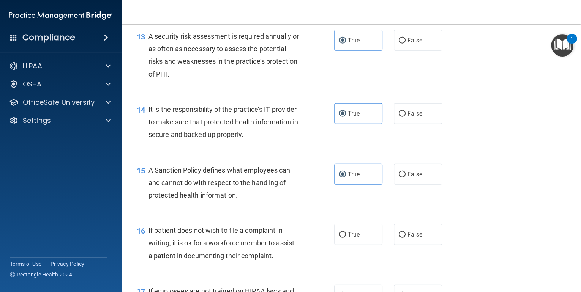
click at [361, 259] on div "16 If patient does not wish to file a complaint in writing, it is ok for a work…" at bounding box center [351, 245] width 440 height 61
click at [355, 238] on span "True" at bounding box center [354, 234] width 12 height 7
click at [346, 238] on input "True" at bounding box center [342, 235] width 7 height 6
radio input "true"
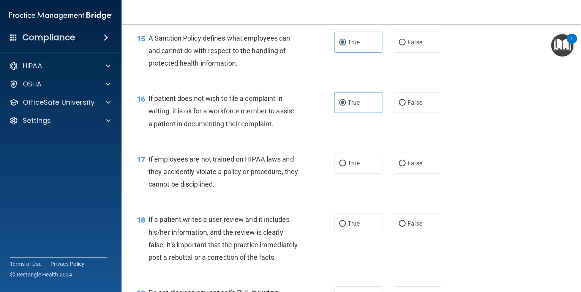
scroll to position [1123, 0]
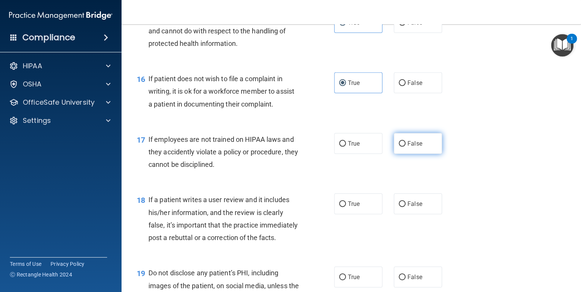
click at [406, 151] on label "False" at bounding box center [418, 143] width 48 height 21
click at [405, 147] on input "False" at bounding box center [401, 144] width 7 height 6
radio input "true"
drag, startPoint x: 291, startPoint y: 165, endPoint x: 233, endPoint y: 180, distance: 59.6
click at [233, 171] on div "If employees are not trained on HIPAA laws and they accidently violate a policy…" at bounding box center [226, 152] width 157 height 38
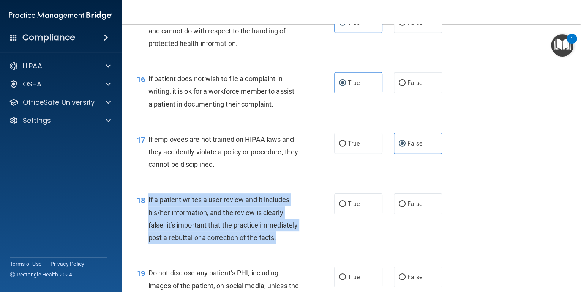
drag, startPoint x: 179, startPoint y: 259, endPoint x: 146, endPoint y: 210, distance: 59.0
click at [146, 210] on div "18 If a patient writes a user review and it includes his/her information, and t…" at bounding box center [235, 221] width 220 height 54
drag, startPoint x: 146, startPoint y: 210, endPoint x: 156, endPoint y: 211, distance: 10.3
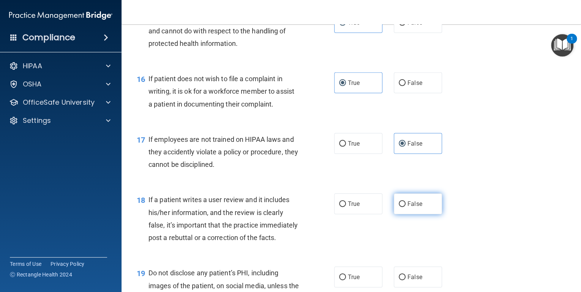
click at [401, 210] on label "False" at bounding box center [418, 204] width 48 height 21
click at [401, 207] on input "False" at bounding box center [401, 205] width 7 height 6
radio input "true"
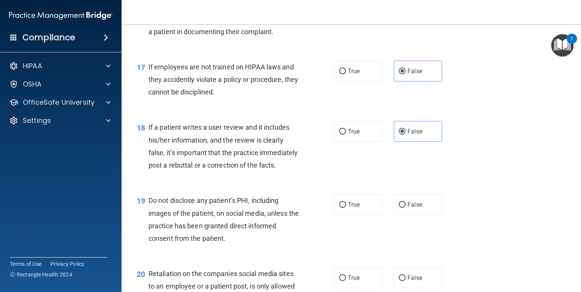
scroll to position [1245, 0]
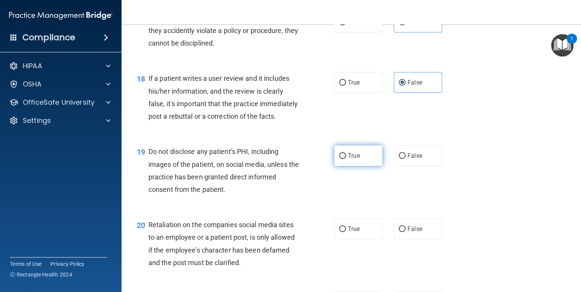
click at [373, 166] on label "True" at bounding box center [358, 155] width 48 height 21
click at [346, 159] on input "True" at bounding box center [342, 156] width 7 height 6
radio input "true"
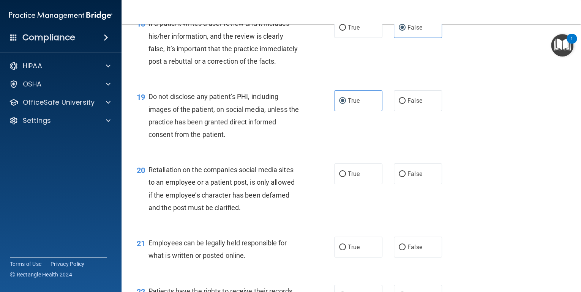
scroll to position [1305, 0]
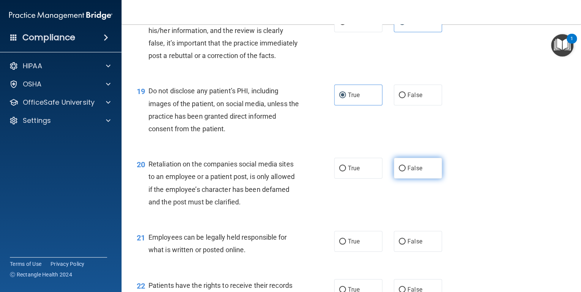
click at [411, 179] on label "False" at bounding box center [418, 168] width 48 height 21
click at [405, 172] on input "False" at bounding box center [401, 169] width 7 height 6
radio input "true"
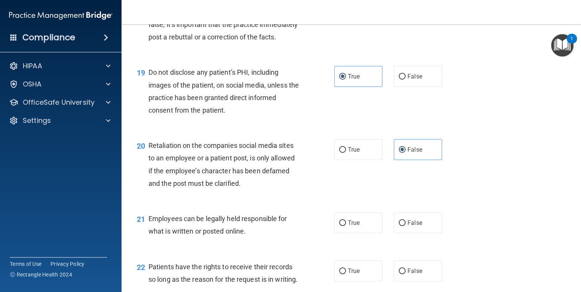
scroll to position [1396, 0]
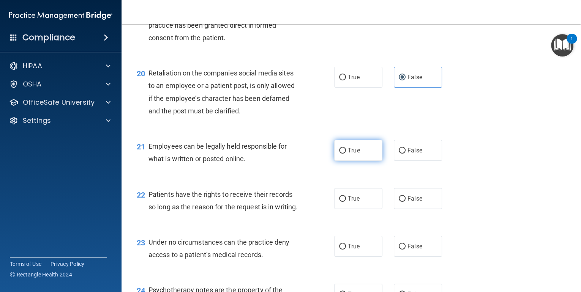
click at [379, 161] on label "True" at bounding box center [358, 150] width 48 height 21
click at [346, 154] on input "True" at bounding box center [342, 151] width 7 height 6
radio input "true"
click at [339, 209] on label "True" at bounding box center [358, 198] width 48 height 21
click at [339, 202] on input "True" at bounding box center [342, 199] width 7 height 6
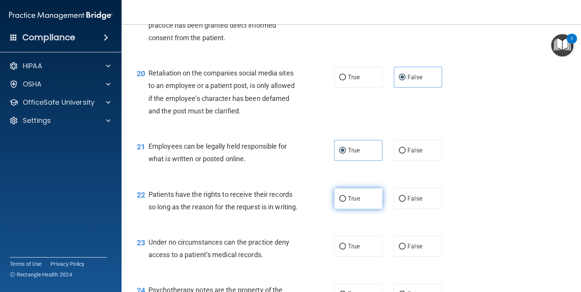
radio input "true"
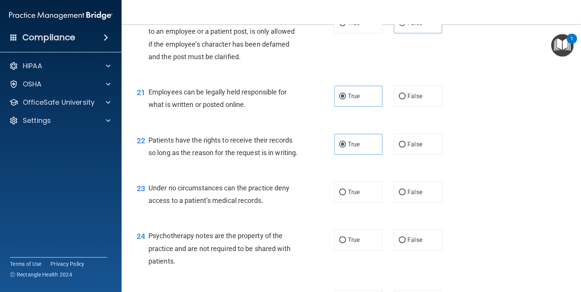
scroll to position [1457, 0]
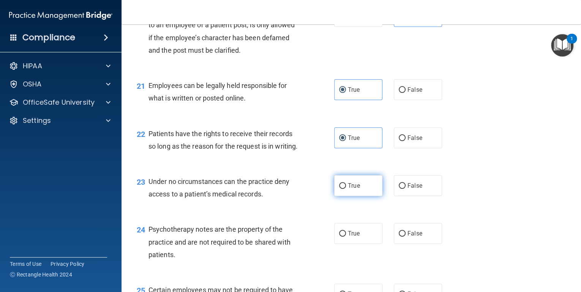
click at [339, 189] on input "True" at bounding box center [342, 186] width 7 height 6
radio input "true"
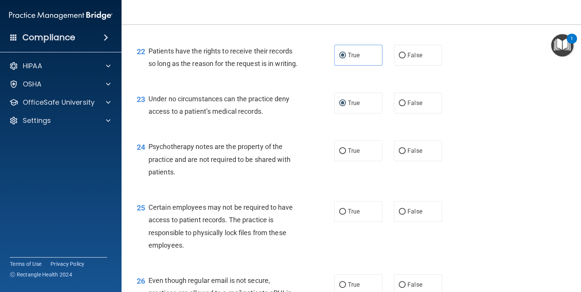
scroll to position [1548, 0]
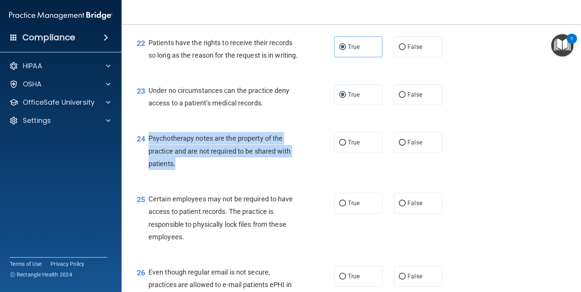
drag, startPoint x: 189, startPoint y: 209, endPoint x: 145, endPoint y: 178, distance: 54.0
click at [145, 174] on div "24 Psychotherapy notes are the property of the practice and are not required to…" at bounding box center [235, 153] width 220 height 42
drag, startPoint x: 145, startPoint y: 178, endPoint x: 155, endPoint y: 176, distance: 10.5
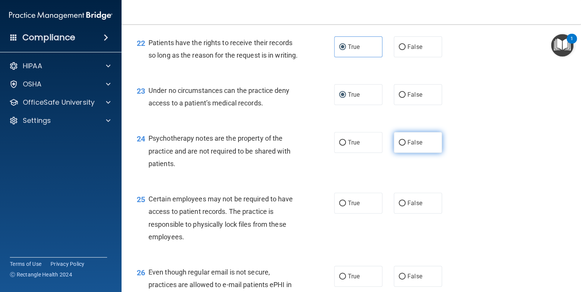
click at [428, 153] on label "False" at bounding box center [418, 142] width 48 height 21
click at [405, 146] on input "False" at bounding box center [401, 143] width 7 height 6
radio input "true"
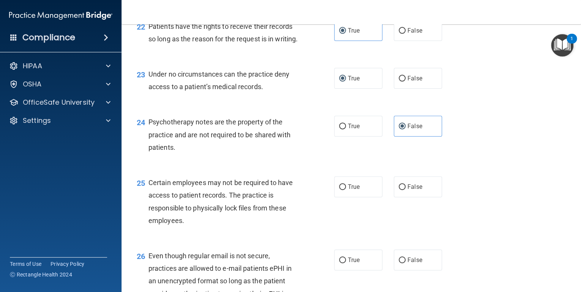
scroll to position [1579, 0]
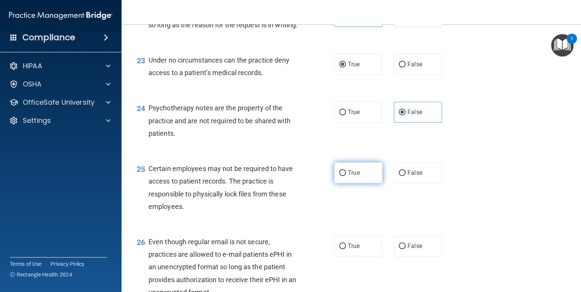
click at [342, 176] on input "True" at bounding box center [342, 173] width 7 height 6
radio input "true"
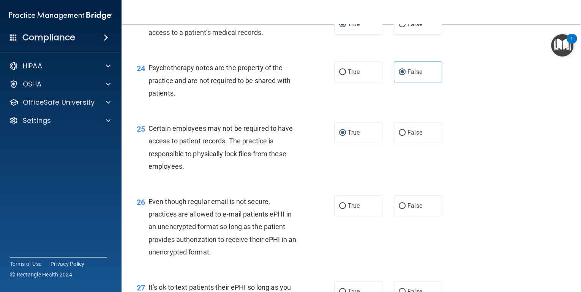
scroll to position [1670, 0]
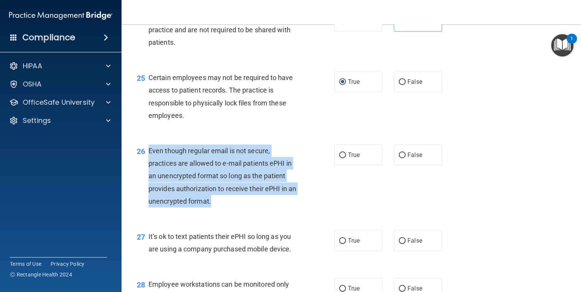
drag, startPoint x: 217, startPoint y: 241, endPoint x: 146, endPoint y: 187, distance: 89.3
click at [146, 187] on div "26 Even though regular email is not secure, practices are allowed to e-mail pat…" at bounding box center [235, 178] width 220 height 67
drag, startPoint x: 146, startPoint y: 187, endPoint x: 160, endPoint y: 188, distance: 14.1
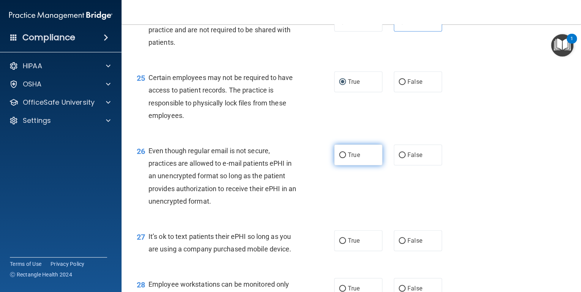
click at [348, 159] on span "True" at bounding box center [354, 154] width 12 height 7
click at [346, 158] on input "True" at bounding box center [342, 156] width 7 height 6
radio input "true"
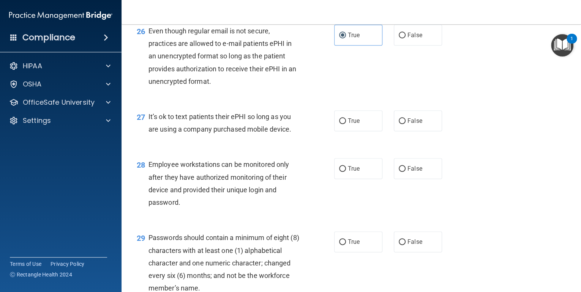
scroll to position [1791, 0]
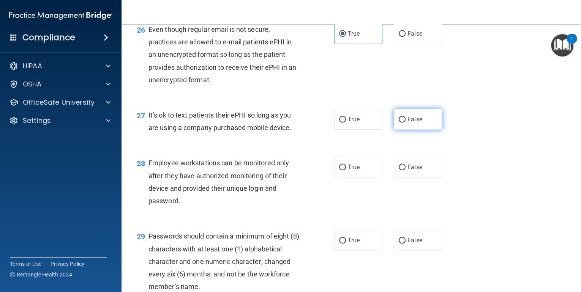
click at [394, 130] on label "False" at bounding box center [418, 119] width 48 height 21
click at [398, 123] on input "False" at bounding box center [401, 120] width 7 height 6
radio input "true"
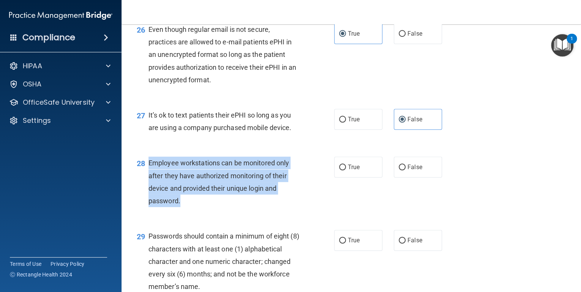
drag, startPoint x: 182, startPoint y: 242, endPoint x: 145, endPoint y: 200, distance: 56.2
click at [145, 200] on div "28 Employee workstations can be monitored only after they have authorized monit…" at bounding box center [235, 184] width 220 height 54
drag, startPoint x: 145, startPoint y: 200, endPoint x: 158, endPoint y: 200, distance: 13.3
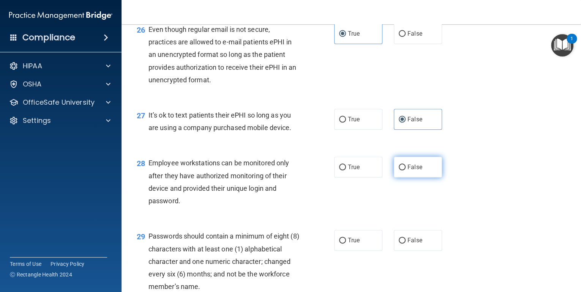
click at [425, 178] on label "False" at bounding box center [418, 167] width 48 height 21
click at [405, 170] on input "False" at bounding box center [401, 168] width 7 height 6
radio input "true"
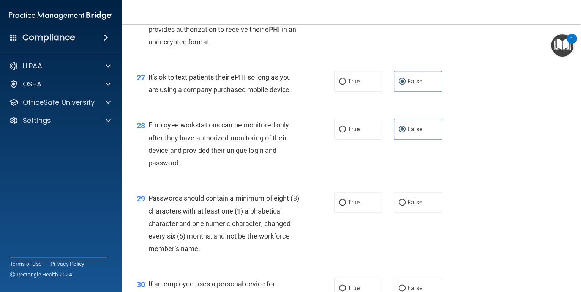
scroll to position [1882, 0]
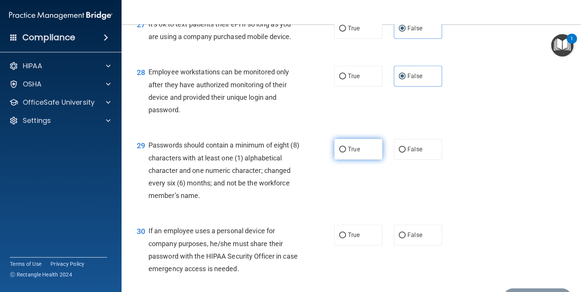
click at [345, 160] on label "True" at bounding box center [358, 149] width 48 height 21
click at [345, 153] on input "True" at bounding box center [342, 150] width 7 height 6
radio input "true"
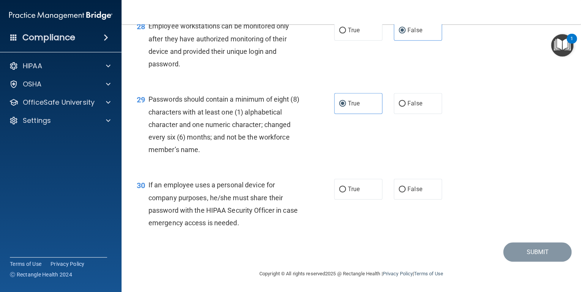
scroll to position [1943, 0]
click at [414, 193] on span "False" at bounding box center [414, 189] width 15 height 7
click at [405, 192] on input "False" at bounding box center [401, 190] width 7 height 6
radio input "true"
click at [545, 262] on button "Submit" at bounding box center [537, 251] width 68 height 19
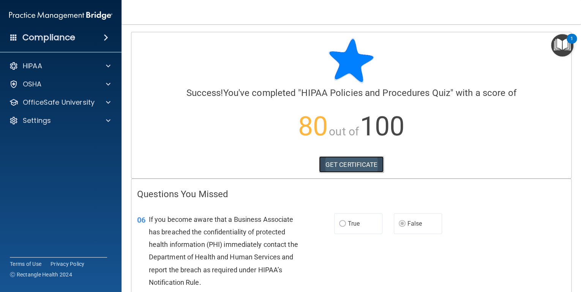
click at [320, 162] on link "GET CERTIFICATE" at bounding box center [351, 164] width 65 height 17
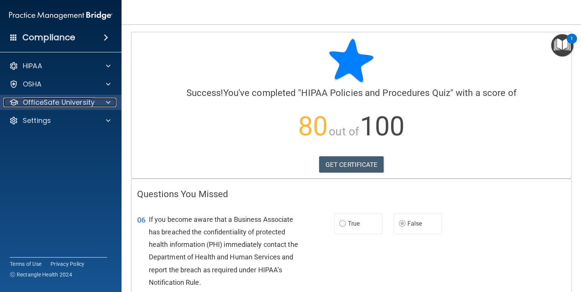
click at [94, 104] on div "OfficeSafe University" at bounding box center [50, 102] width 94 height 9
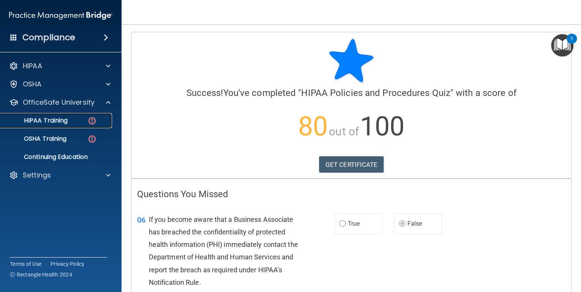
click at [88, 117] on img at bounding box center [91, 120] width 9 height 9
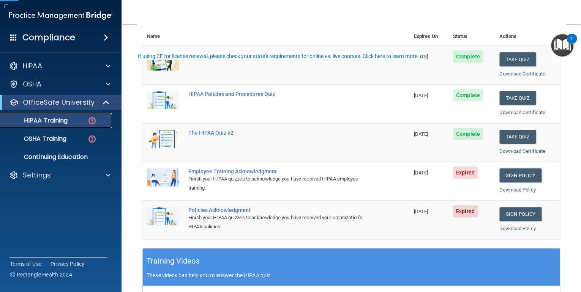
scroll to position [91, 0]
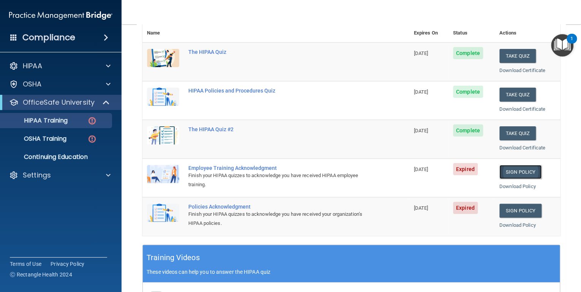
click at [509, 167] on link "Sign Policy" at bounding box center [520, 172] width 42 height 14
click at [42, 124] on p "HIPAA Training" at bounding box center [36, 121] width 63 height 8
click at [46, 139] on p "OSHA Training" at bounding box center [35, 139] width 61 height 8
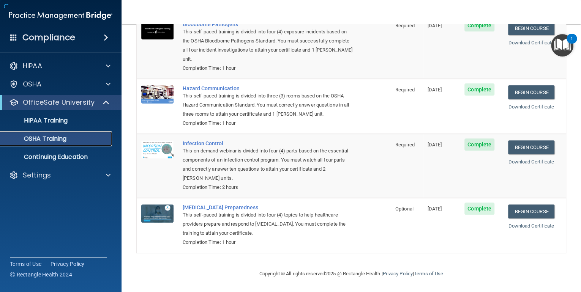
scroll to position [71, 0]
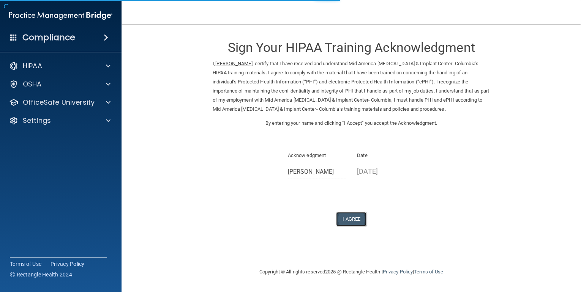
click at [352, 223] on button "I Agree" at bounding box center [351, 219] width 30 height 14
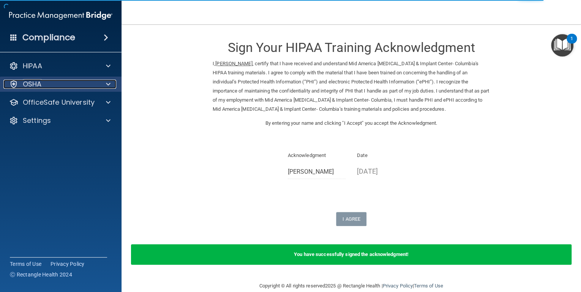
click at [85, 87] on div "OSHA" at bounding box center [50, 84] width 94 height 9
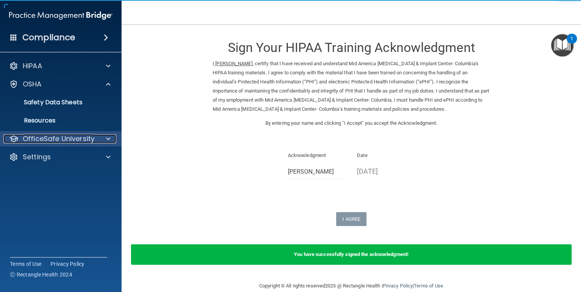
click at [79, 142] on p "OfficeSafe University" at bounding box center [59, 138] width 72 height 9
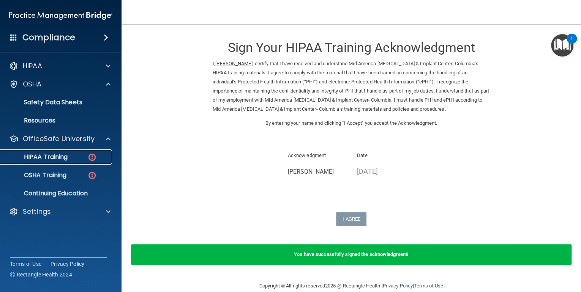
click at [84, 152] on link "HIPAA Training" at bounding box center [52, 157] width 120 height 15
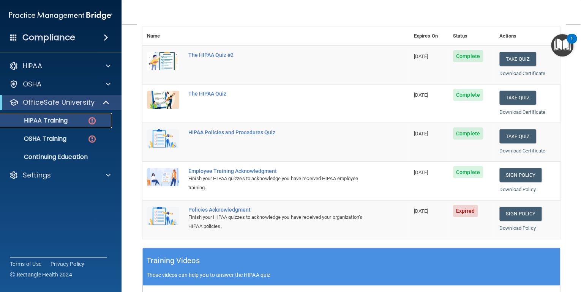
scroll to position [91, 0]
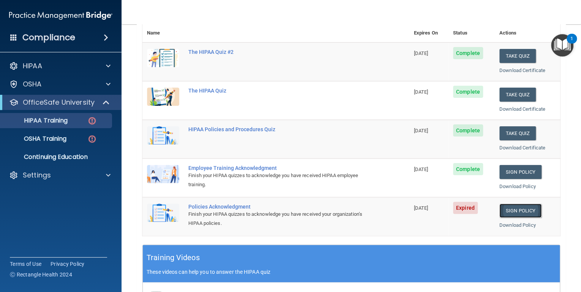
click at [506, 206] on link "Sign Policy" at bounding box center [520, 211] width 42 height 14
click at [73, 137] on div "OSHA Training" at bounding box center [57, 139] width 104 height 8
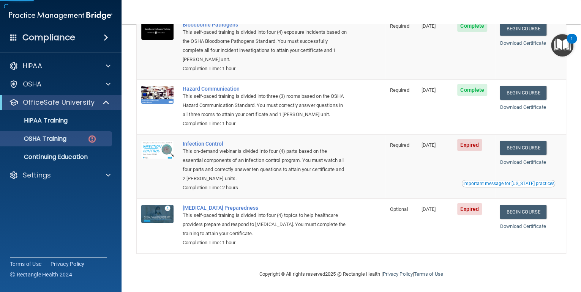
click at [519, 140] on td "Begin Course Download Certificate Important message for California practices" at bounding box center [530, 166] width 71 height 64
click at [508, 148] on link "Begin Course" at bounding box center [522, 148] width 46 height 14
click at [514, 208] on link "Begin Course" at bounding box center [522, 212] width 46 height 14
click at [60, 117] on p "HIPAA Training" at bounding box center [36, 121] width 63 height 8
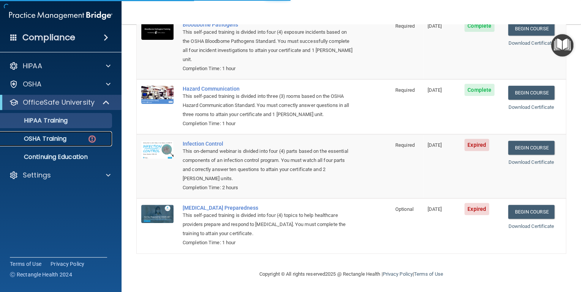
click at [63, 140] on p "OSHA Training" at bounding box center [35, 139] width 61 height 8
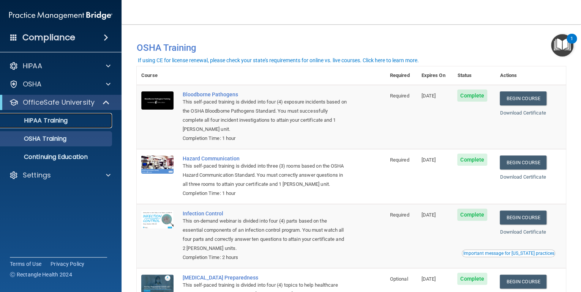
click at [62, 121] on p "HIPAA Training" at bounding box center [36, 121] width 63 height 8
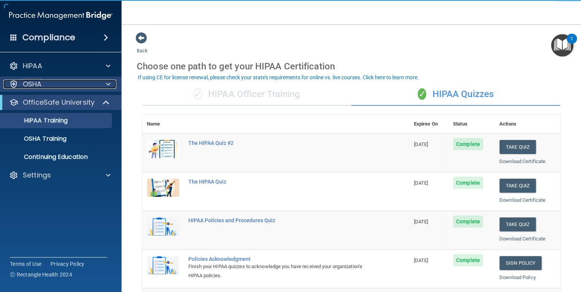
click at [79, 87] on div "OSHA" at bounding box center [50, 84] width 94 height 9
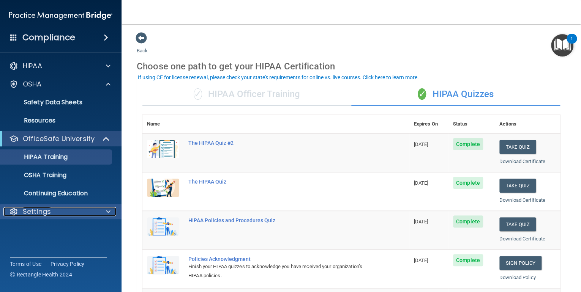
click at [52, 211] on div "Settings" at bounding box center [50, 211] width 94 height 9
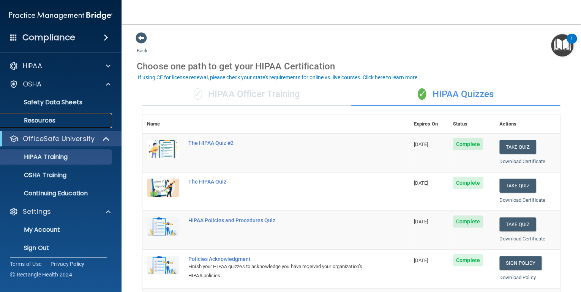
click at [61, 120] on p "Resources" at bounding box center [57, 121] width 104 height 8
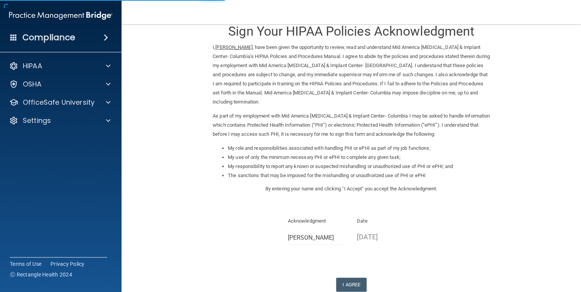
scroll to position [30, 0]
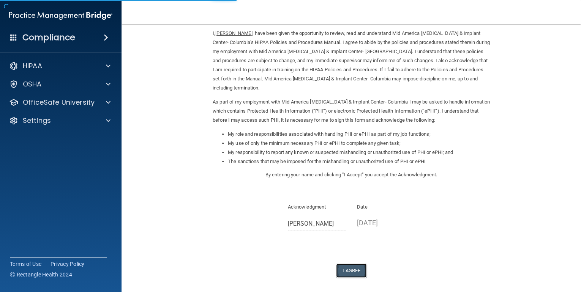
click at [343, 264] on button "I Agree" at bounding box center [351, 271] width 30 height 14
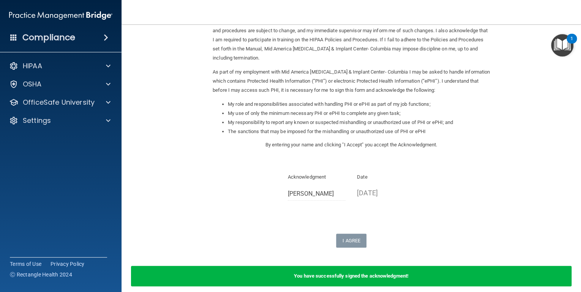
scroll to position [0, 0]
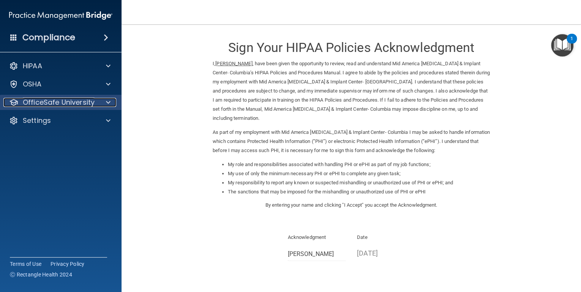
click at [61, 100] on p "OfficeSafe University" at bounding box center [59, 102] width 72 height 9
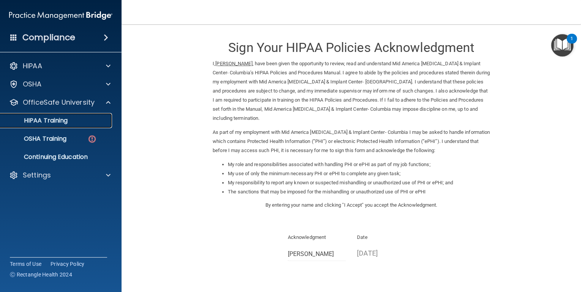
click at [73, 125] on link "HIPAA Training" at bounding box center [52, 120] width 120 height 15
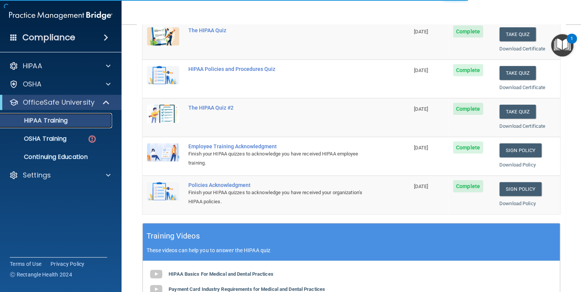
scroll to position [35, 0]
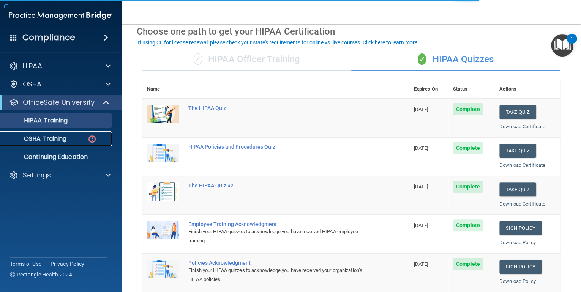
click at [74, 137] on div "OSHA Training" at bounding box center [57, 139] width 104 height 8
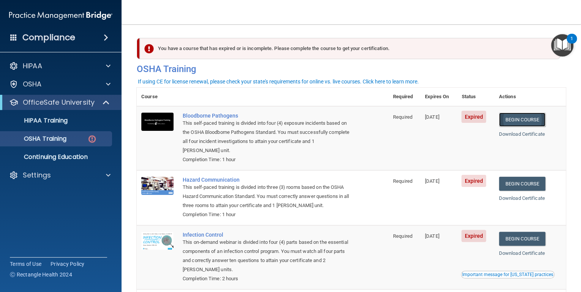
click at [504, 121] on link "Begin Course" at bounding box center [522, 120] width 46 height 14
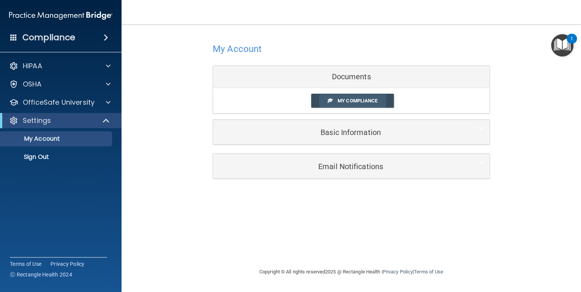
click at [368, 102] on span "My Compliance" at bounding box center [357, 101] width 40 height 6
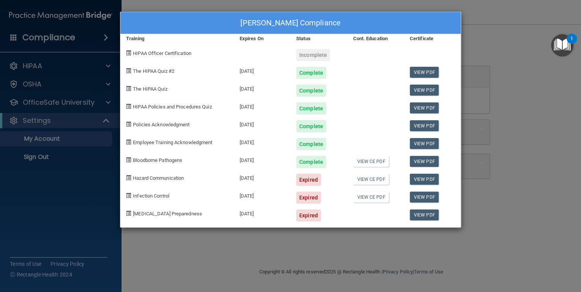
click at [537, 58] on div "[PERSON_NAME] Compliance Training Expires On Status Cont. Education Certificate…" at bounding box center [290, 146] width 581 height 292
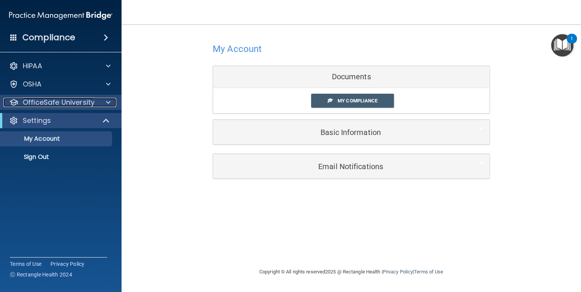
click at [44, 102] on p "OfficeSafe University" at bounding box center [59, 102] width 72 height 9
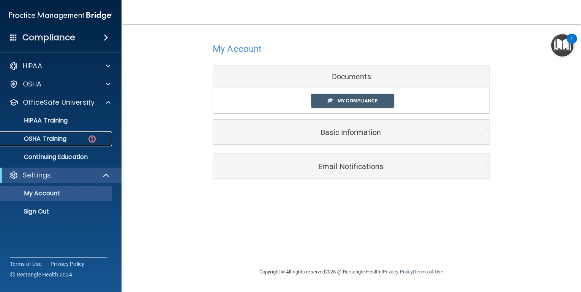
click at [46, 141] on p "OSHA Training" at bounding box center [35, 139] width 61 height 8
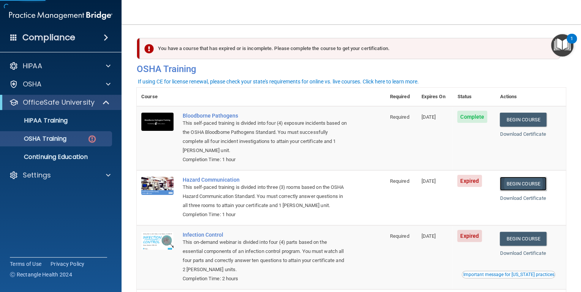
click at [519, 184] on link "Begin Course" at bounding box center [522, 184] width 46 height 14
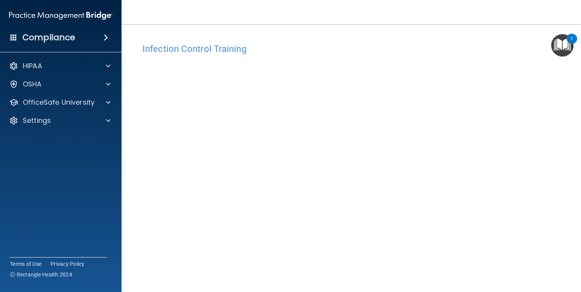
scroll to position [30, 0]
